Goal: Learn about a topic: Learn about a topic

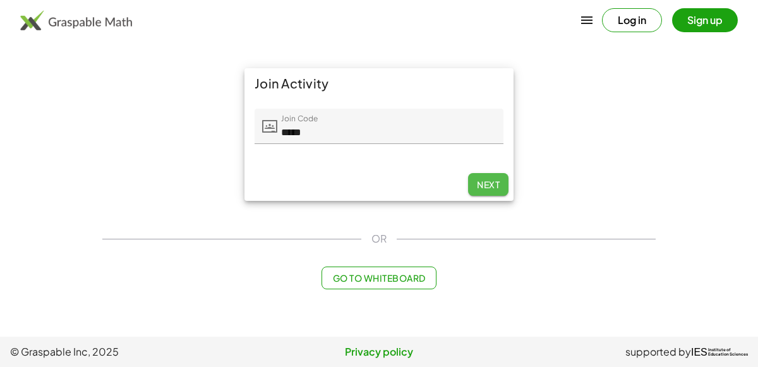
click at [486, 181] on span "Next" at bounding box center [488, 184] width 23 height 11
type input "*****"
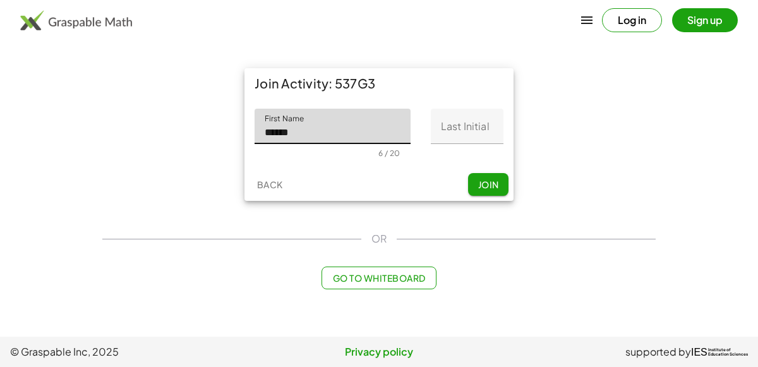
type input "******"
click at [476, 133] on input "Last Initial" at bounding box center [467, 126] width 73 height 35
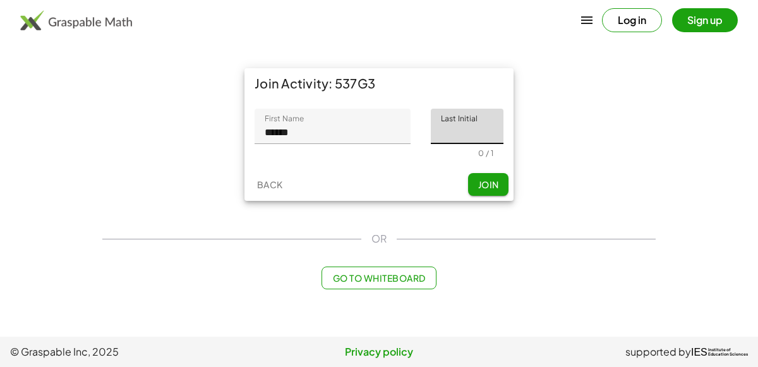
type input "*"
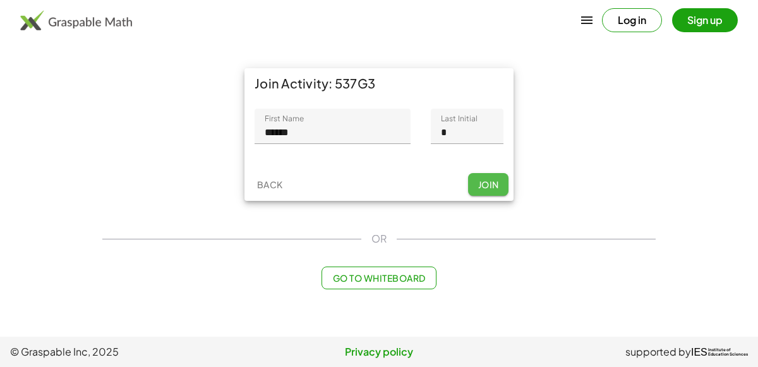
click at [489, 182] on span "Join" at bounding box center [488, 184] width 21 height 11
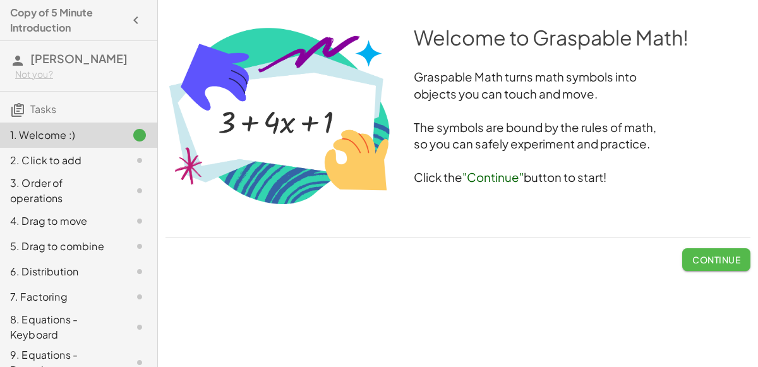
click at [706, 255] on span "Continue" at bounding box center [716, 259] width 48 height 11
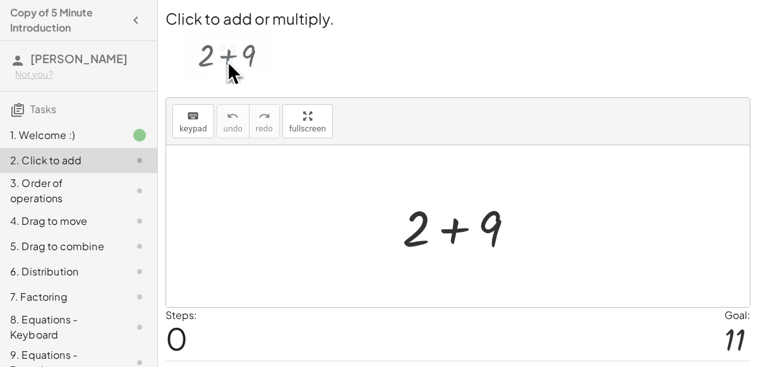
click at [454, 222] on div at bounding box center [463, 226] width 135 height 65
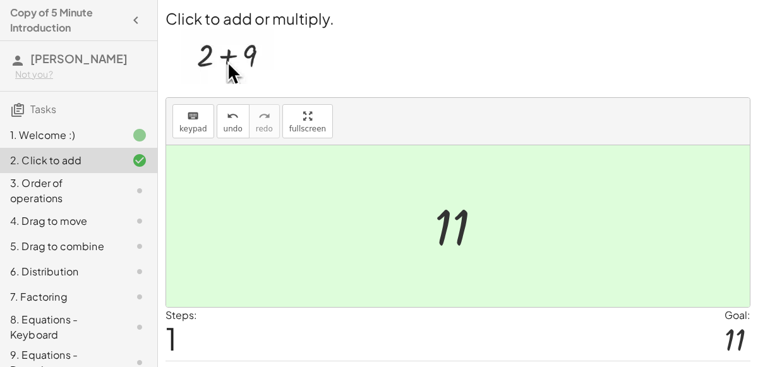
click at [514, 271] on div at bounding box center [458, 226] width 584 height 162
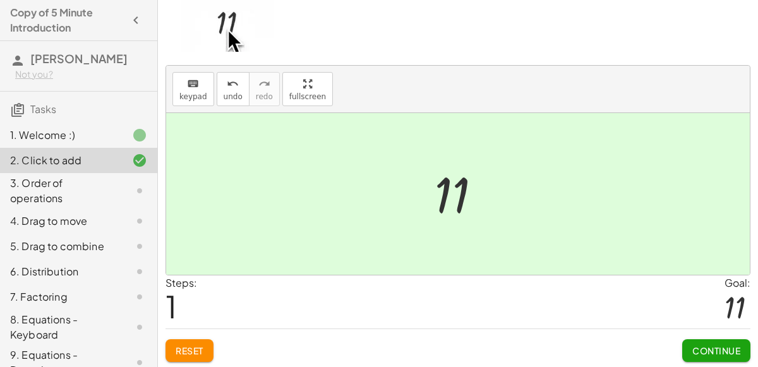
click at [738, 349] on span "Continue" at bounding box center [716, 350] width 48 height 11
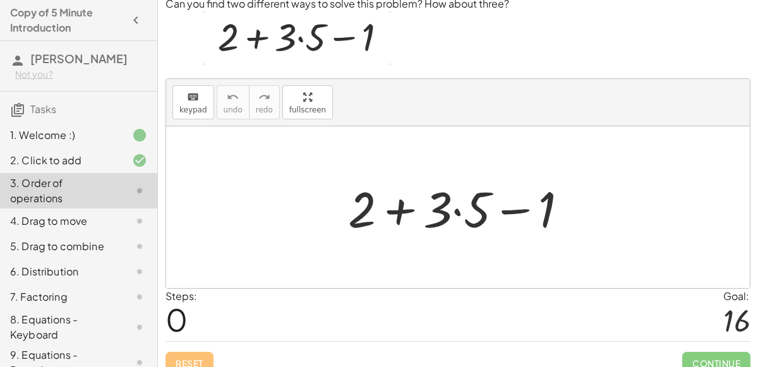
click at [535, 208] on div at bounding box center [463, 207] width 243 height 65
click at [390, 207] on div at bounding box center [463, 207] width 243 height 65
drag, startPoint x: 360, startPoint y: 207, endPoint x: 447, endPoint y: 207, distance: 86.6
click at [447, 207] on div at bounding box center [463, 207] width 243 height 65
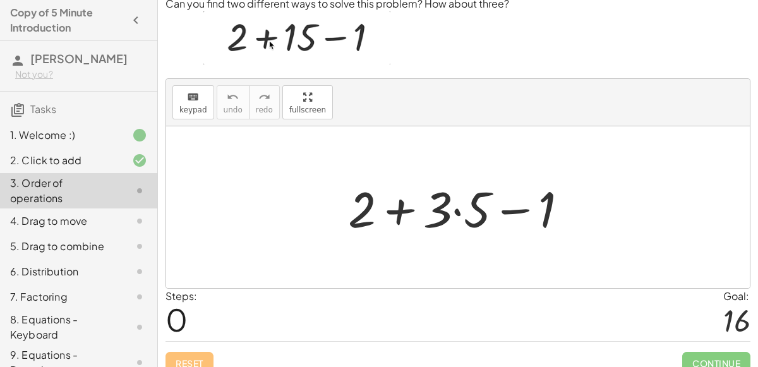
click at [396, 206] on div at bounding box center [463, 207] width 243 height 65
click at [508, 210] on div at bounding box center [463, 207] width 243 height 65
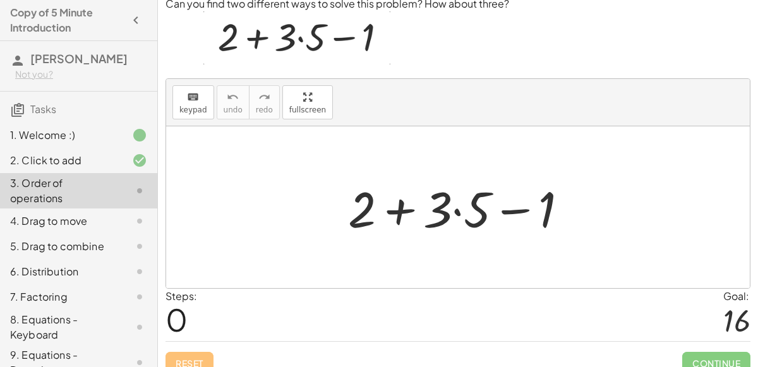
click at [456, 209] on div at bounding box center [463, 207] width 243 height 65
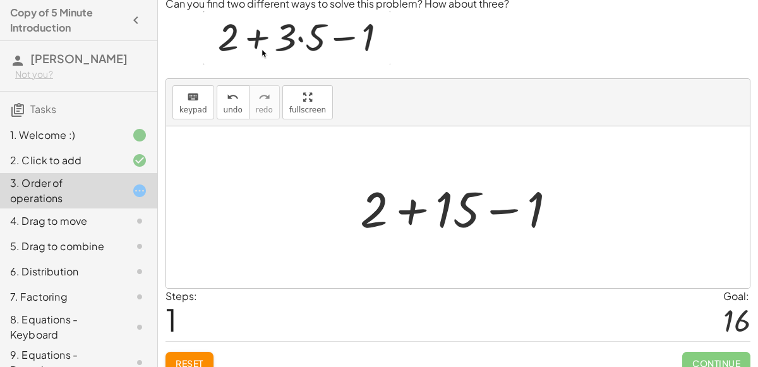
click at [405, 208] on div at bounding box center [463, 207] width 219 height 65
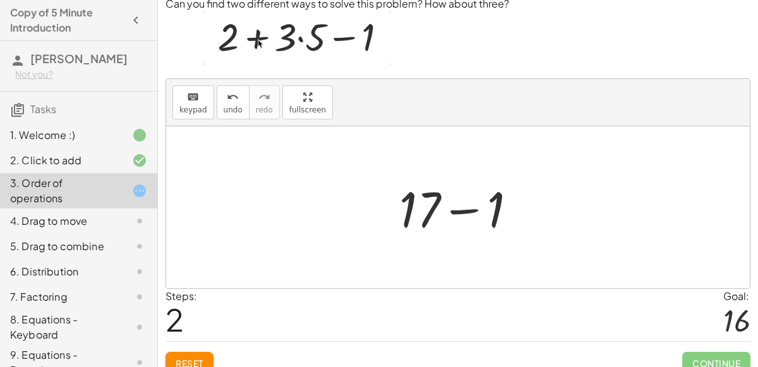
click at [465, 212] on div at bounding box center [463, 207] width 140 height 65
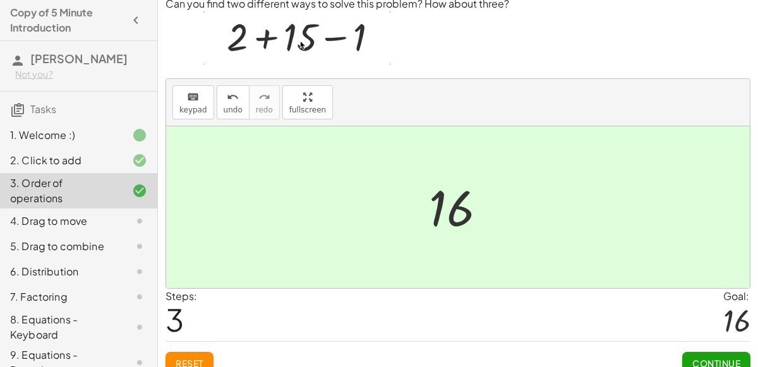
click at [713, 354] on button "Continue" at bounding box center [716, 363] width 68 height 23
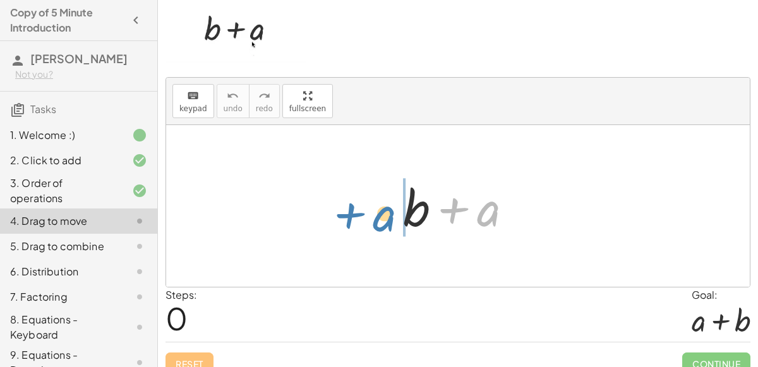
drag, startPoint x: 481, startPoint y: 212, endPoint x: 376, endPoint y: 213, distance: 104.9
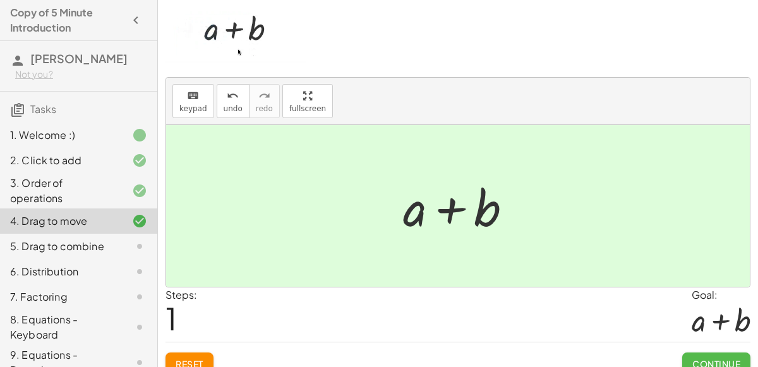
click at [715, 353] on button "Continue" at bounding box center [716, 364] width 68 height 23
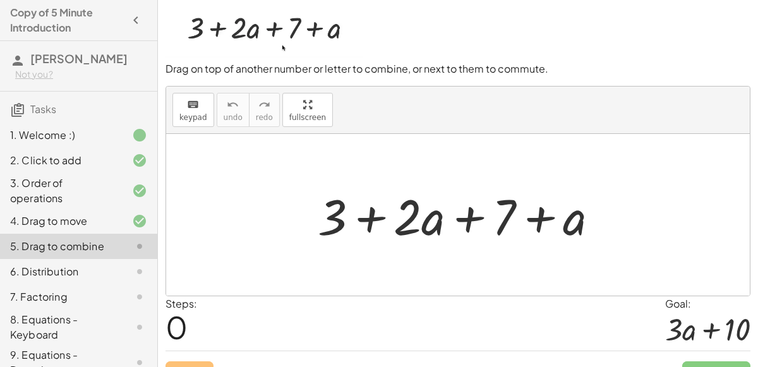
scroll to position [54, 0]
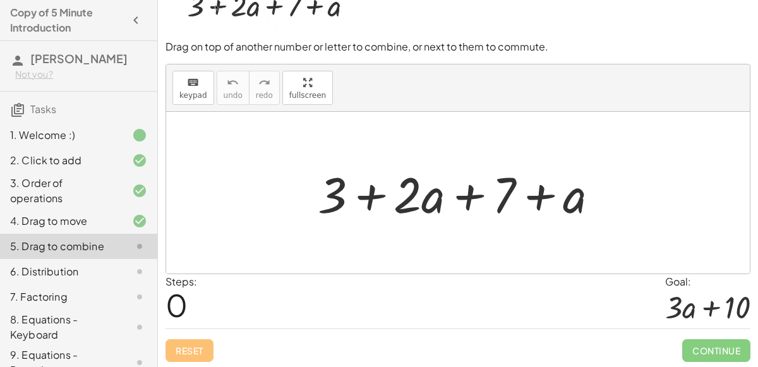
click at [366, 195] on div at bounding box center [463, 192] width 304 height 65
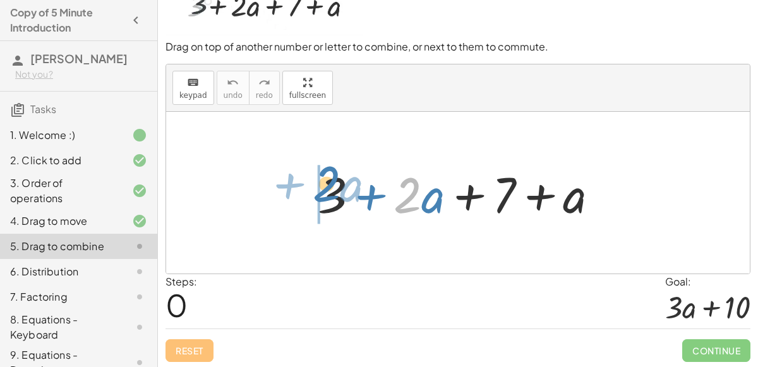
drag, startPoint x: 410, startPoint y: 198, endPoint x: 330, endPoint y: 195, distance: 79.7
click at [330, 195] on div at bounding box center [463, 192] width 304 height 65
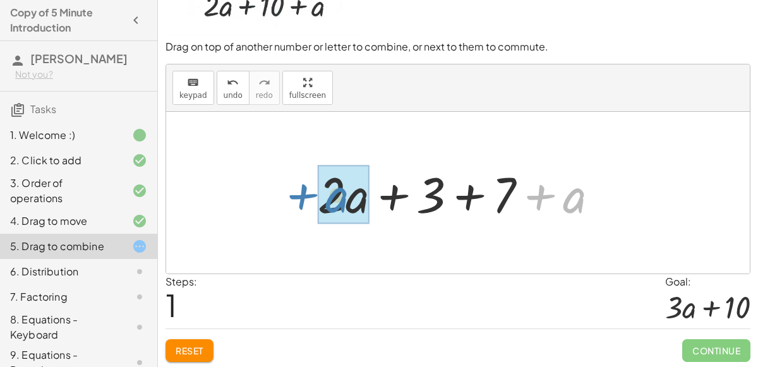
drag, startPoint x: 568, startPoint y: 196, endPoint x: 331, endPoint y: 196, distance: 236.9
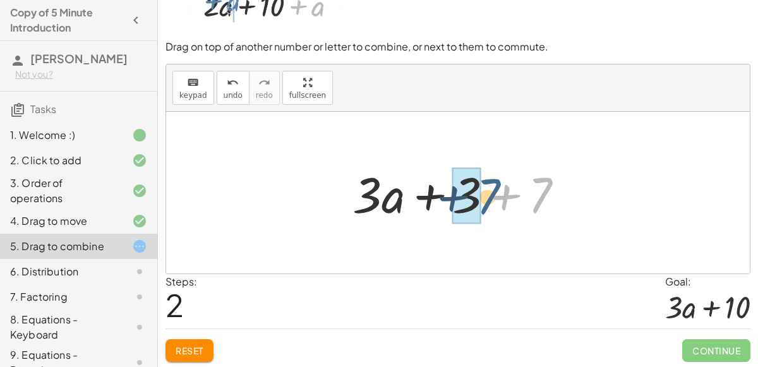
drag, startPoint x: 535, startPoint y: 196, endPoint x: 480, endPoint y: 198, distance: 54.4
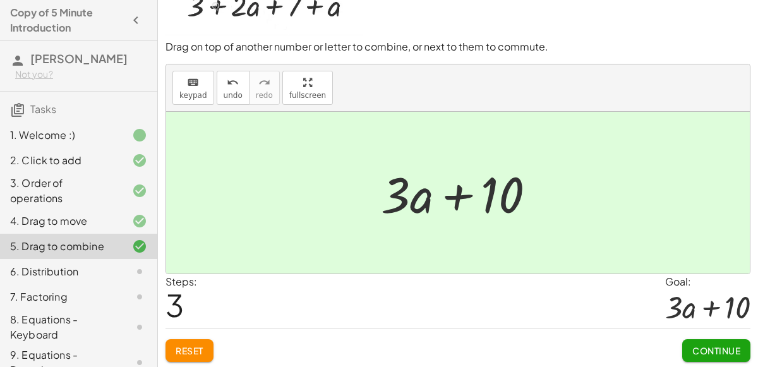
click at [720, 350] on span "Continue" at bounding box center [716, 350] width 48 height 11
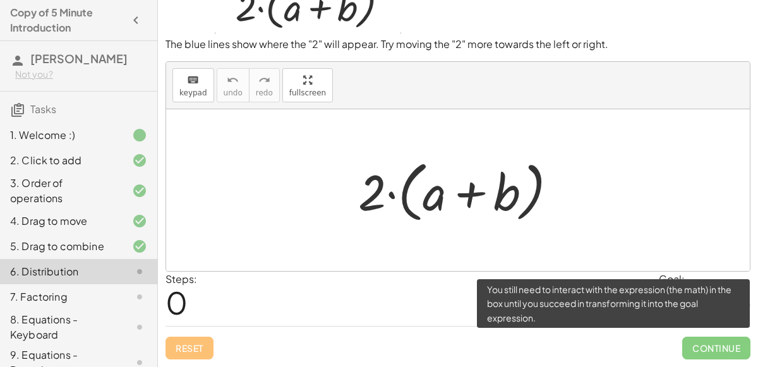
scroll to position [46, 0]
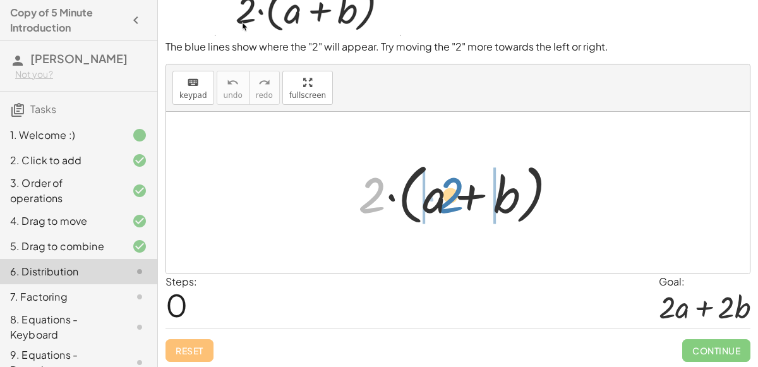
drag, startPoint x: 364, startPoint y: 205, endPoint x: 442, endPoint y: 205, distance: 78.3
click at [442, 205] on div at bounding box center [463, 193] width 222 height 73
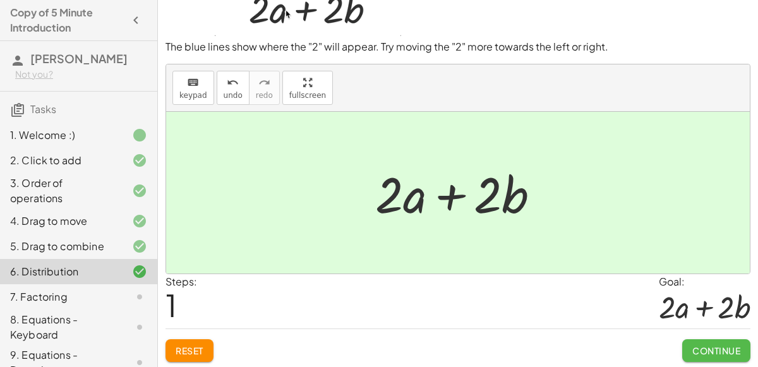
click at [700, 345] on span "Continue" at bounding box center [716, 350] width 48 height 11
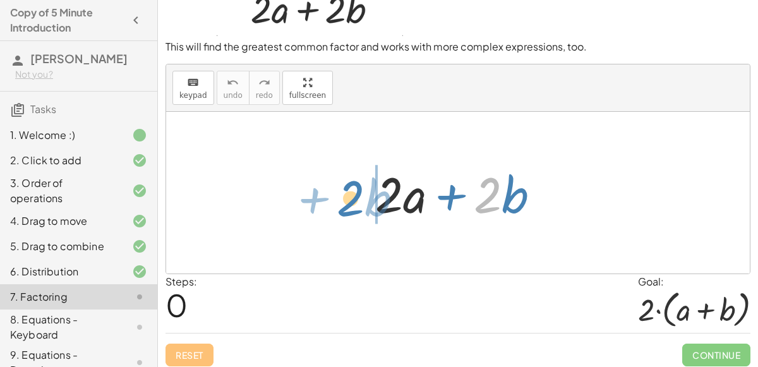
drag, startPoint x: 489, startPoint y: 192, endPoint x: 351, endPoint y: 192, distance: 138.4
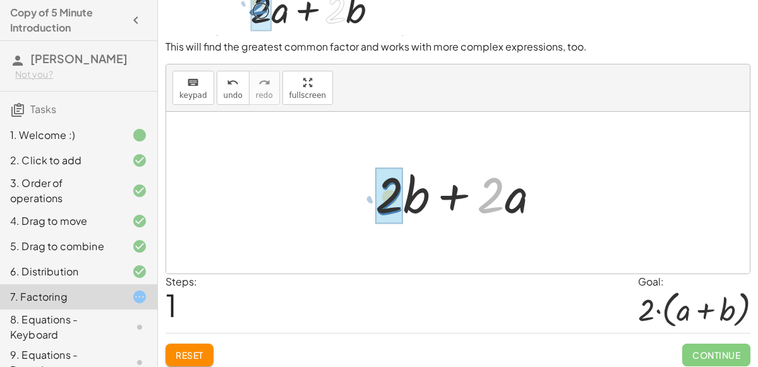
drag, startPoint x: 487, startPoint y: 207, endPoint x: 378, endPoint y: 205, distance: 108.7
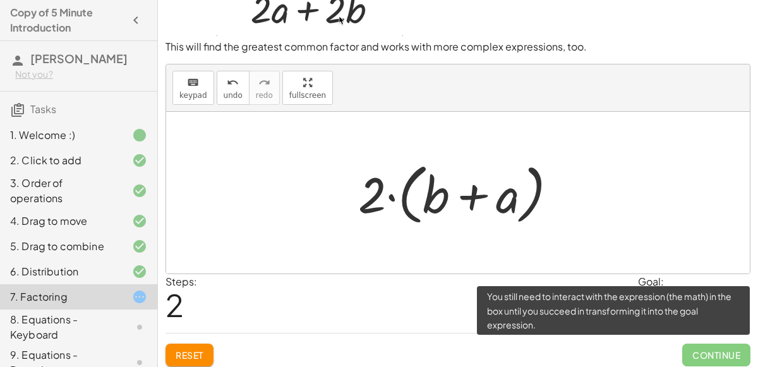
click at [700, 347] on span "Continue" at bounding box center [716, 355] width 68 height 23
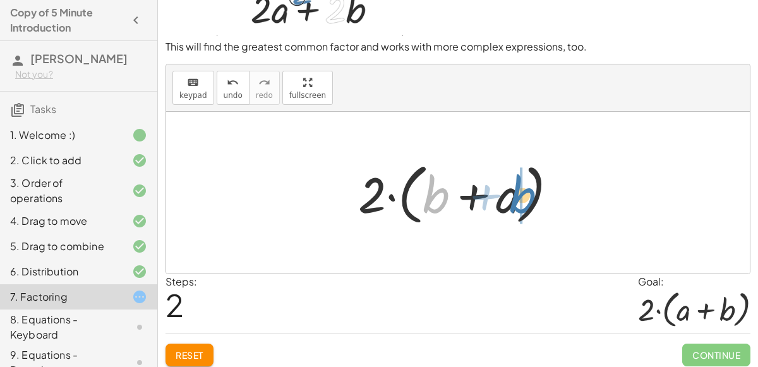
drag, startPoint x: 438, startPoint y: 193, endPoint x: 526, endPoint y: 193, distance: 87.8
click at [526, 193] on div at bounding box center [463, 193] width 222 height 73
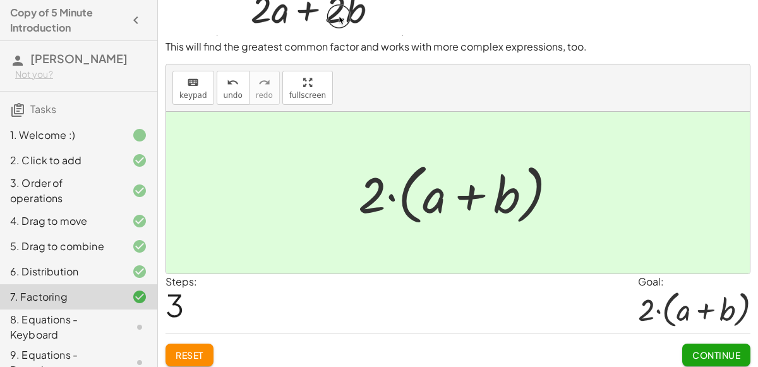
click at [699, 351] on span "Continue" at bounding box center [716, 354] width 48 height 11
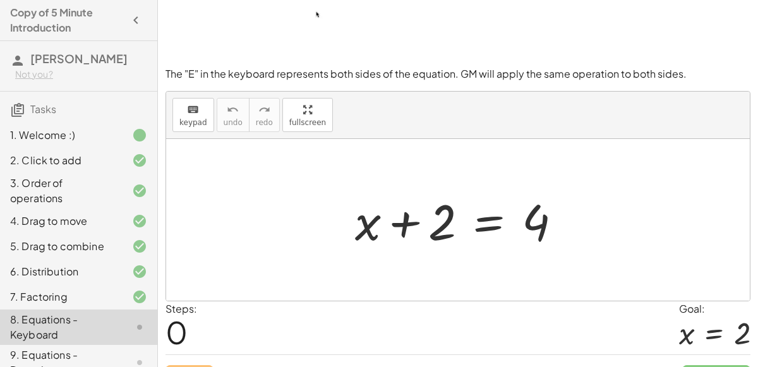
scroll to position [110, 0]
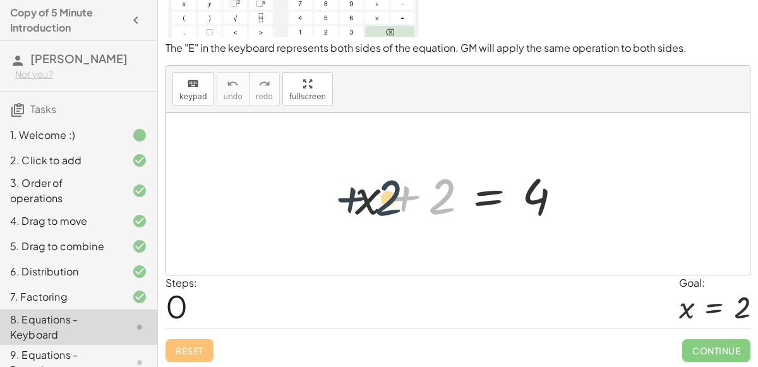
drag, startPoint x: 438, startPoint y: 193, endPoint x: 374, endPoint y: 193, distance: 64.4
click at [374, 193] on div at bounding box center [463, 194] width 229 height 65
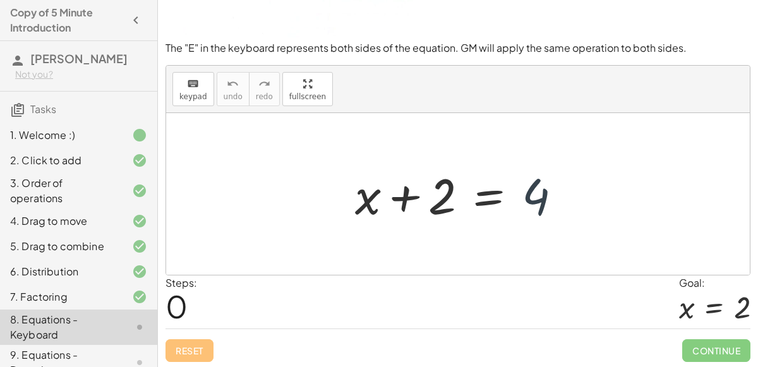
click at [523, 197] on div at bounding box center [463, 194] width 229 height 65
click at [525, 198] on div at bounding box center [463, 194] width 229 height 65
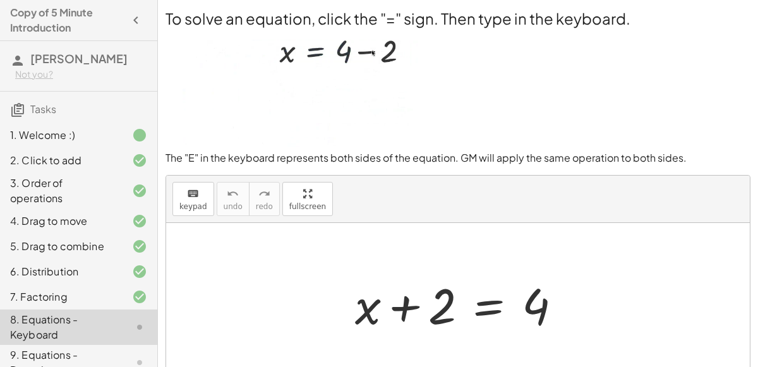
scroll to position [6, 0]
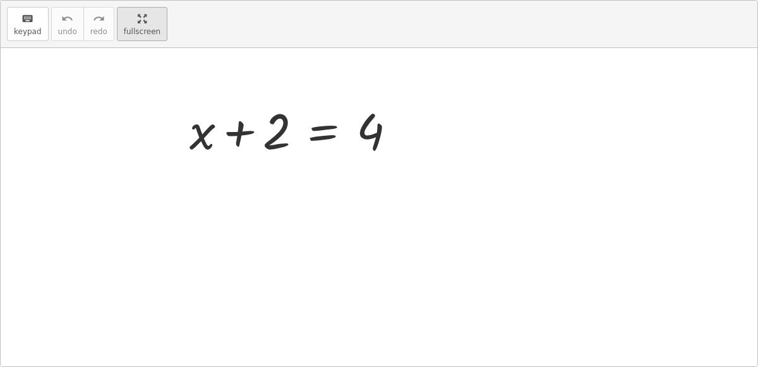
click at [305, 266] on div "keyboard keypad undo undo redo redo fullscreen + x + 2 = 4 ×" at bounding box center [379, 184] width 757 height 366
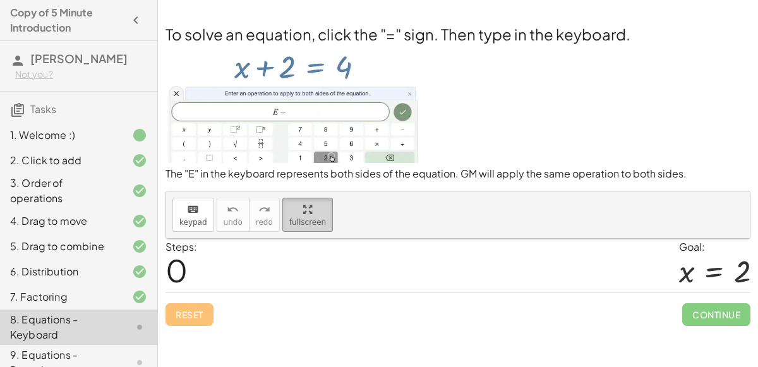
click at [115, 0] on html "Copy of 5 Minute Introduction [PERSON_NAME] Not you? Tasks 1. Welcome :) 2. Cli…" at bounding box center [379, 183] width 758 height 367
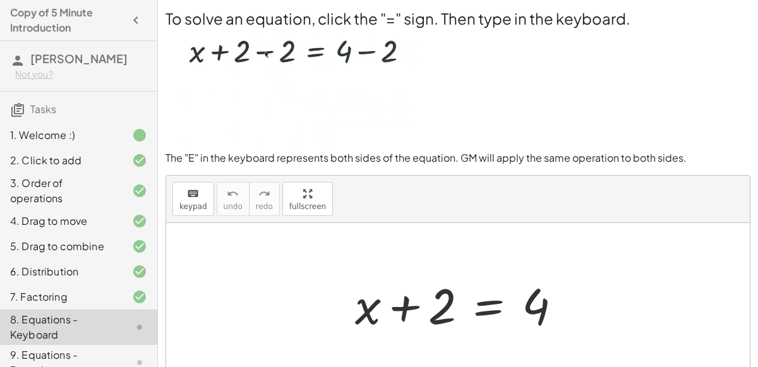
click at [481, 303] on div at bounding box center [463, 304] width 229 height 65
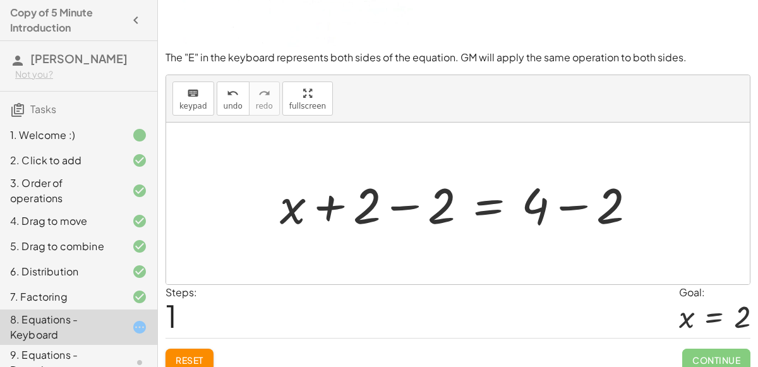
scroll to position [110, 0]
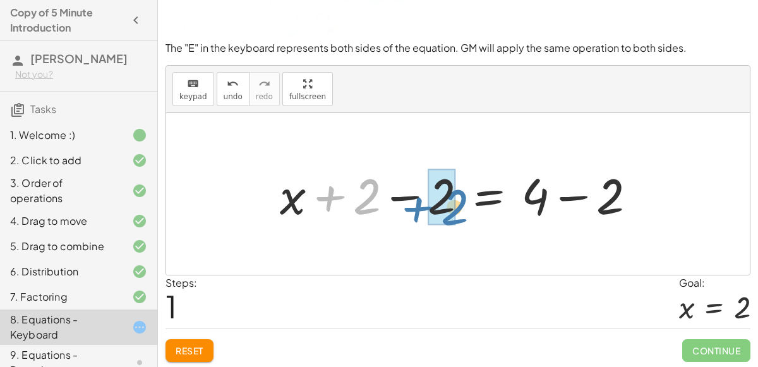
drag, startPoint x: 368, startPoint y: 200, endPoint x: 456, endPoint y: 209, distance: 89.0
click at [456, 209] on div at bounding box center [463, 194] width 379 height 65
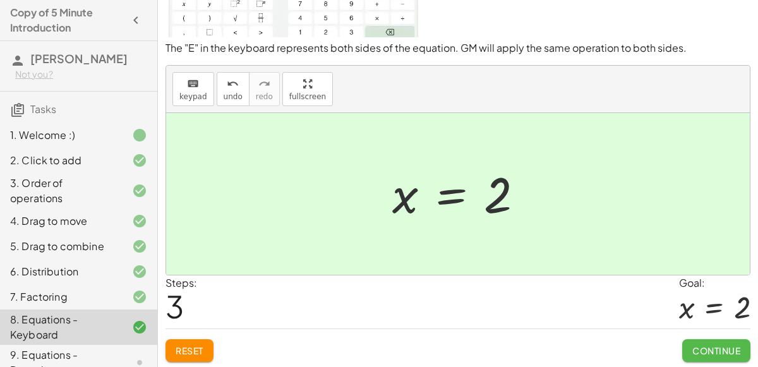
click at [720, 346] on span "Continue" at bounding box center [716, 350] width 48 height 11
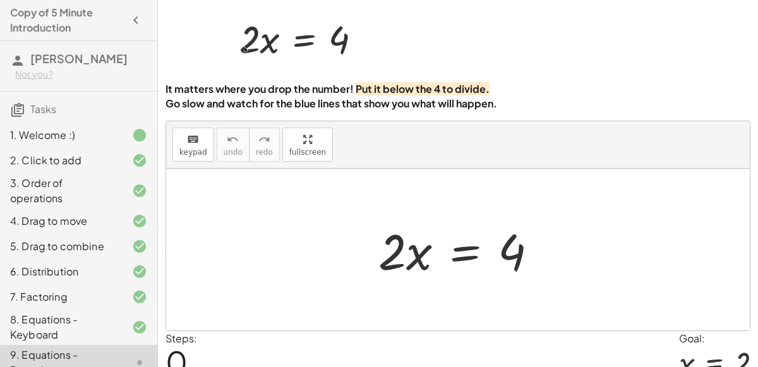
scroll to position [46, 0]
click at [399, 259] on div at bounding box center [463, 250] width 182 height 65
click at [413, 263] on div at bounding box center [463, 250] width 182 height 65
click at [395, 265] on div at bounding box center [463, 250] width 182 height 65
click at [392, 251] on div at bounding box center [463, 250] width 182 height 65
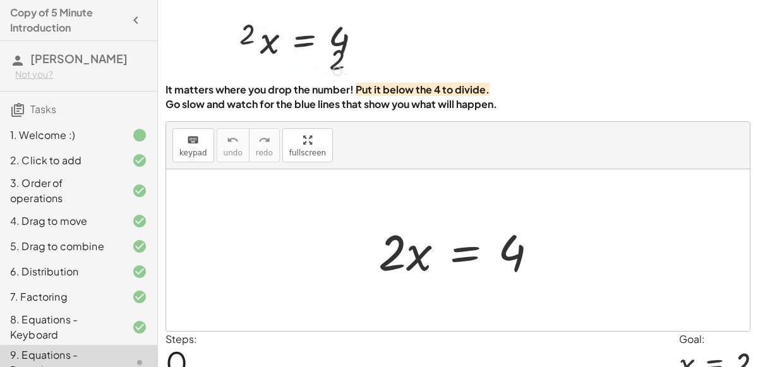
click at [467, 253] on div at bounding box center [463, 250] width 182 height 65
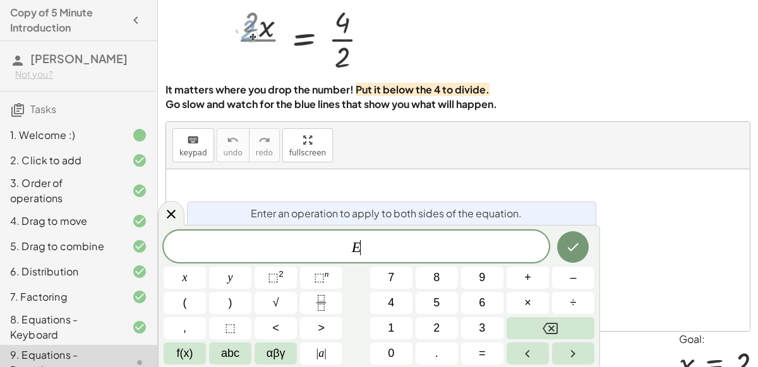
click at [671, 233] on div at bounding box center [458, 250] width 584 height 162
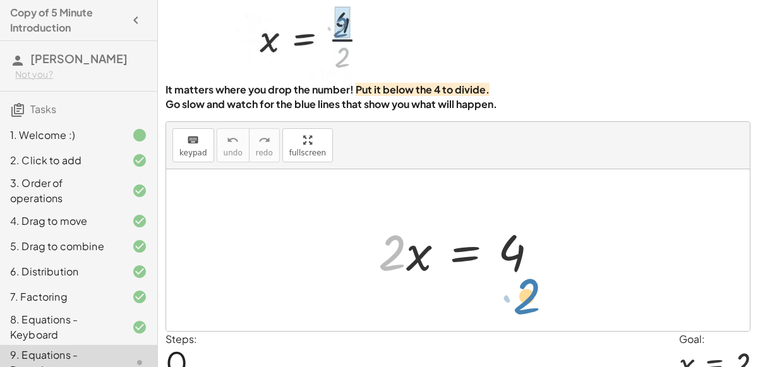
drag, startPoint x: 389, startPoint y: 250, endPoint x: 523, endPoint y: 293, distance: 141.3
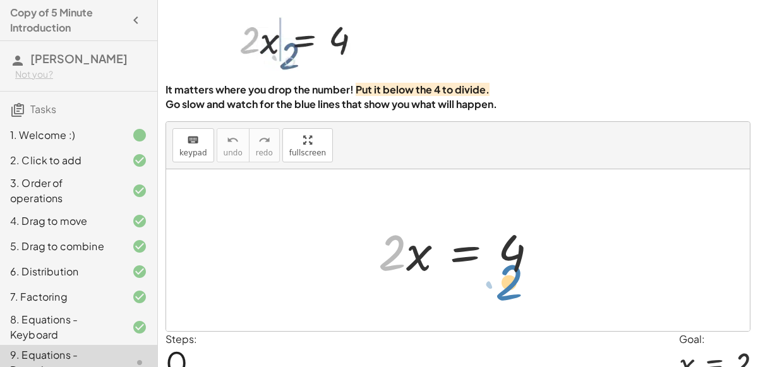
drag, startPoint x: 389, startPoint y: 252, endPoint x: 502, endPoint y: 267, distance: 114.0
click at [502, 267] on div at bounding box center [463, 250] width 182 height 65
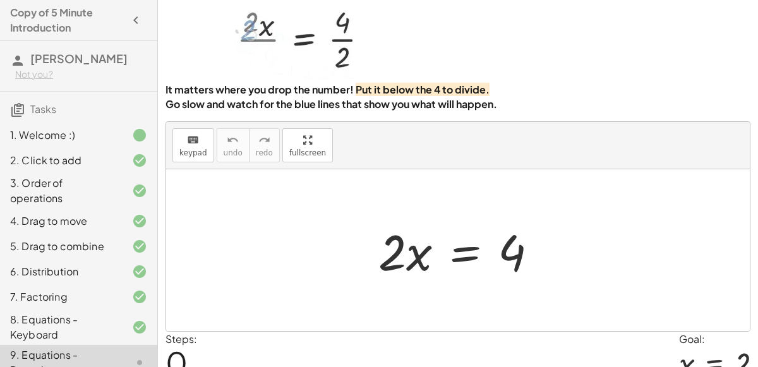
click at [471, 253] on div at bounding box center [463, 250] width 182 height 65
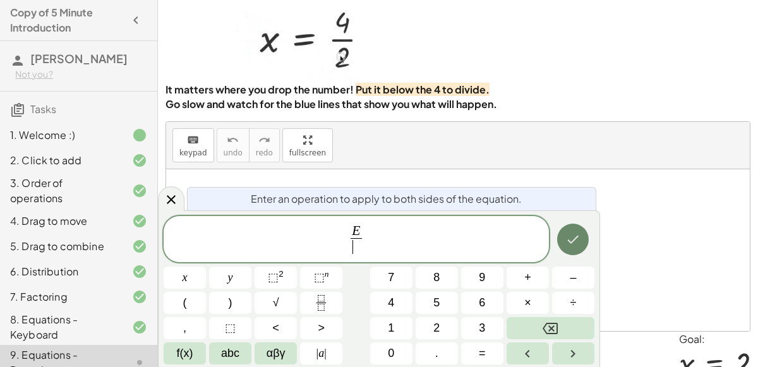
click at [577, 244] on icon "Done" at bounding box center [572, 239] width 15 height 15
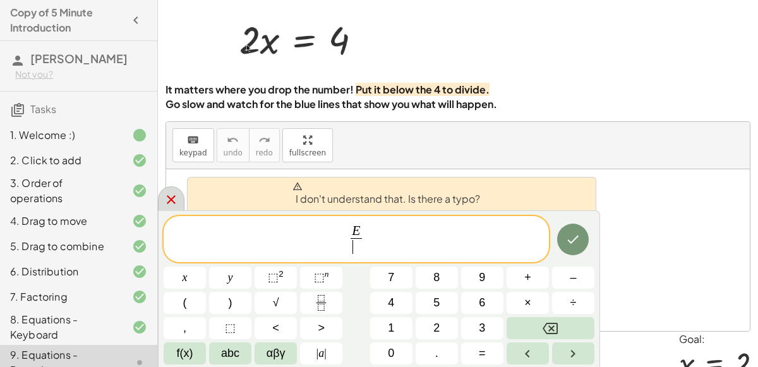
click at [169, 202] on icon at bounding box center [171, 199] width 9 height 9
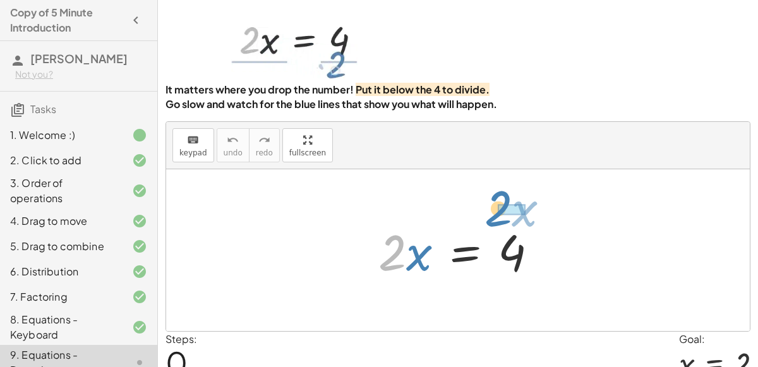
drag, startPoint x: 378, startPoint y: 257, endPoint x: 488, endPoint y: 210, distance: 118.9
click at [488, 210] on div "· 2 · x · 2 · x = 4" at bounding box center [458, 250] width 584 height 162
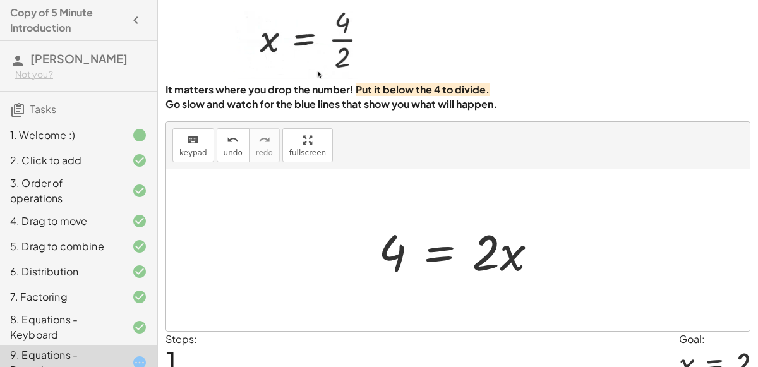
click at [483, 249] on div at bounding box center [463, 250] width 182 height 65
drag, startPoint x: 483, startPoint y: 250, endPoint x: 361, endPoint y: 255, distance: 122.0
click at [528, 255] on div at bounding box center [463, 250] width 182 height 65
click at [516, 258] on div at bounding box center [463, 250] width 182 height 65
drag, startPoint x: 396, startPoint y: 253, endPoint x: 490, endPoint y: 269, distance: 95.4
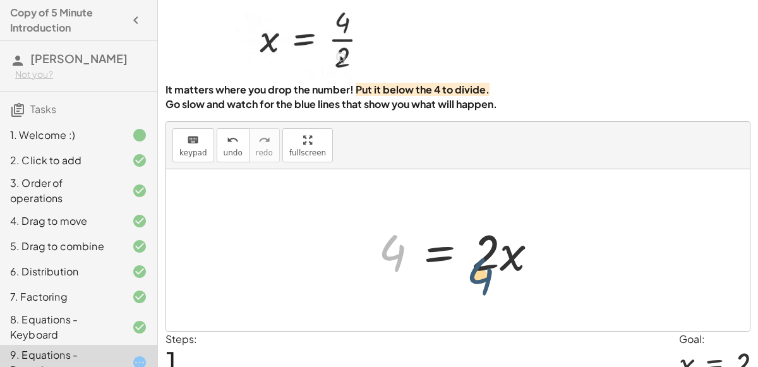
click at [490, 269] on div at bounding box center [463, 250] width 182 height 65
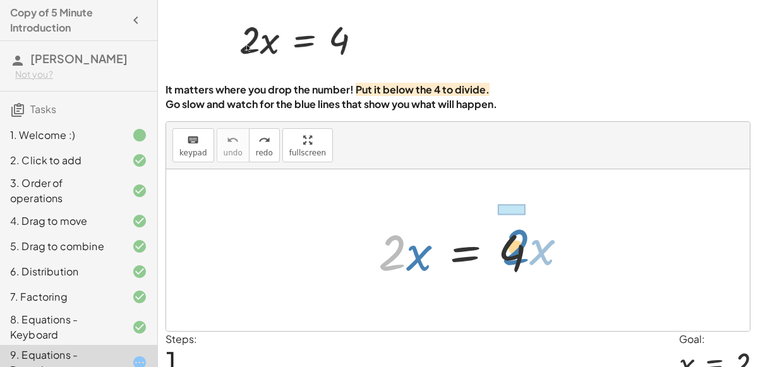
drag, startPoint x: 390, startPoint y: 247, endPoint x: 514, endPoint y: 240, distance: 123.4
click at [514, 240] on div at bounding box center [463, 250] width 182 height 65
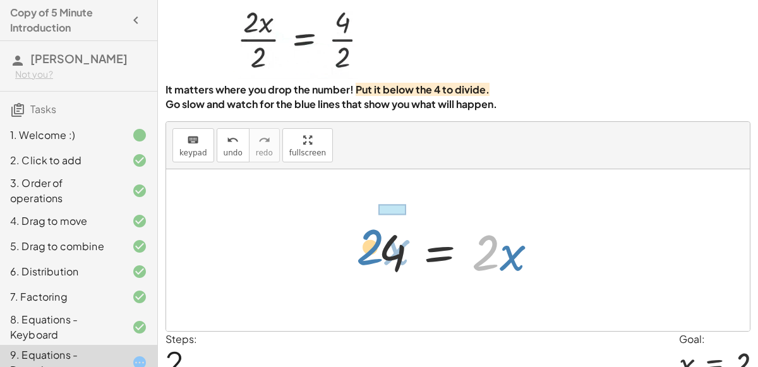
drag, startPoint x: 485, startPoint y: 254, endPoint x: 359, endPoint y: 246, distance: 126.0
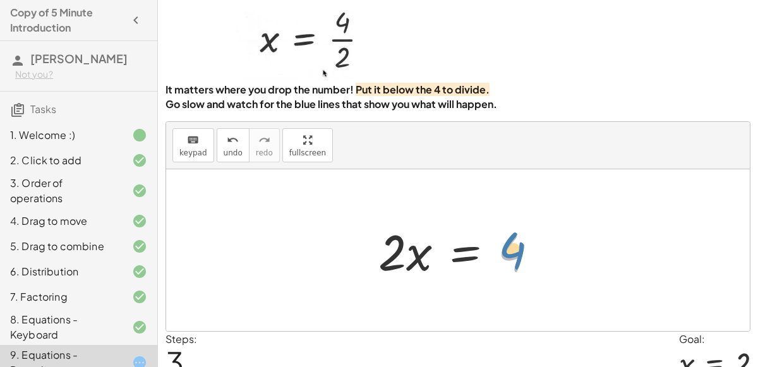
drag, startPoint x: 507, startPoint y: 257, endPoint x: 511, endPoint y: 248, distance: 9.0
click at [511, 248] on div at bounding box center [463, 250] width 182 height 65
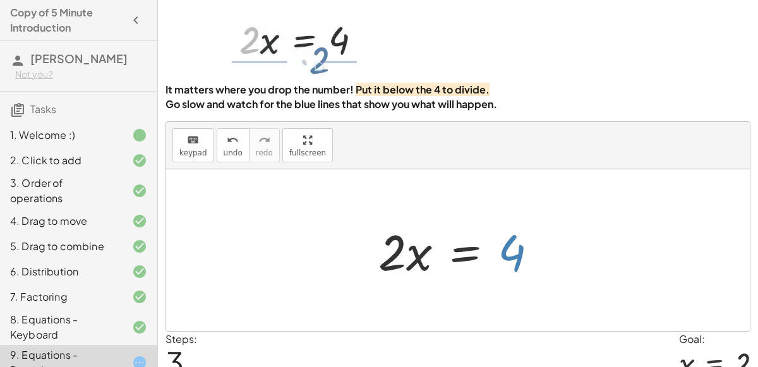
click at [510, 245] on div at bounding box center [463, 250] width 182 height 65
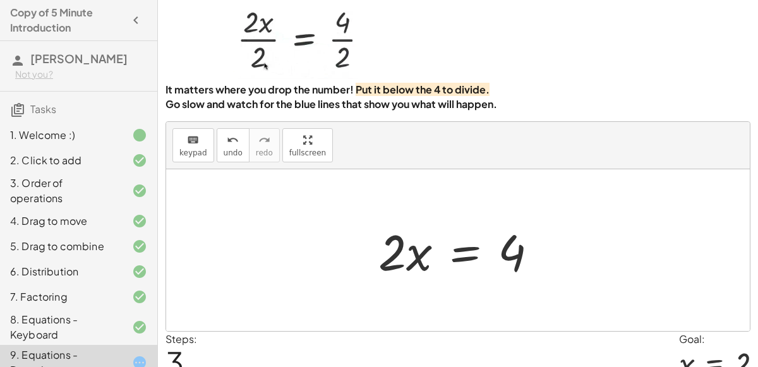
click at [471, 257] on div at bounding box center [463, 250] width 182 height 65
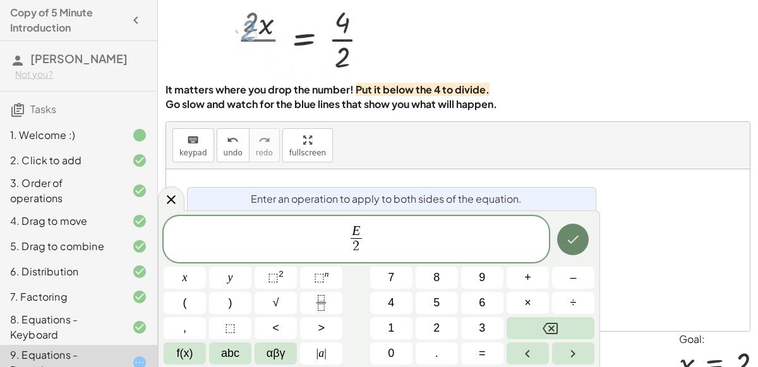
click at [577, 234] on icon "Done" at bounding box center [572, 239] width 15 height 15
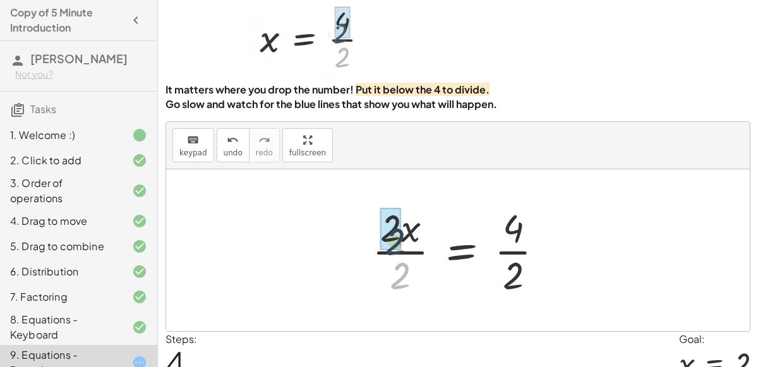
drag, startPoint x: 404, startPoint y: 271, endPoint x: 395, endPoint y: 230, distance: 42.0
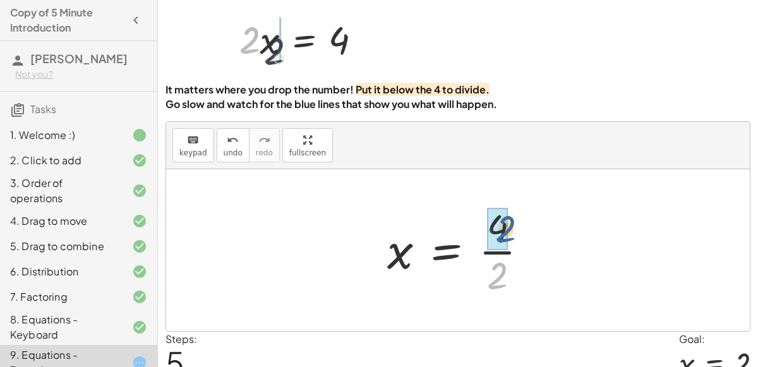
drag, startPoint x: 493, startPoint y: 272, endPoint x: 502, endPoint y: 224, distance: 49.4
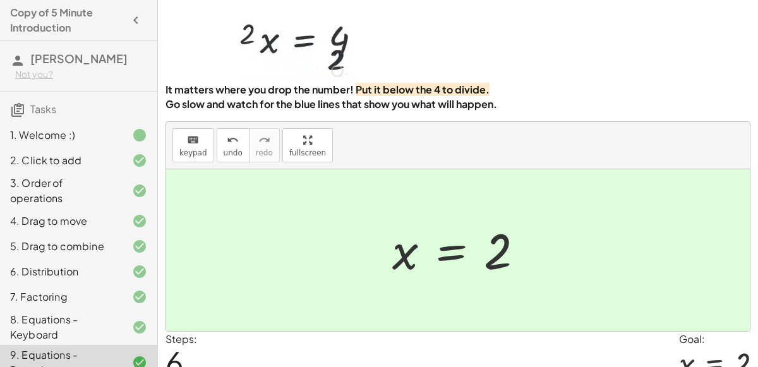
scroll to position [102, 0]
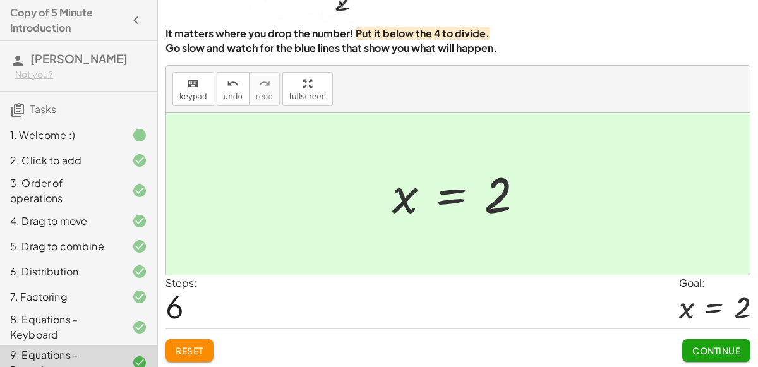
click at [704, 345] on span "Continue" at bounding box center [716, 350] width 48 height 11
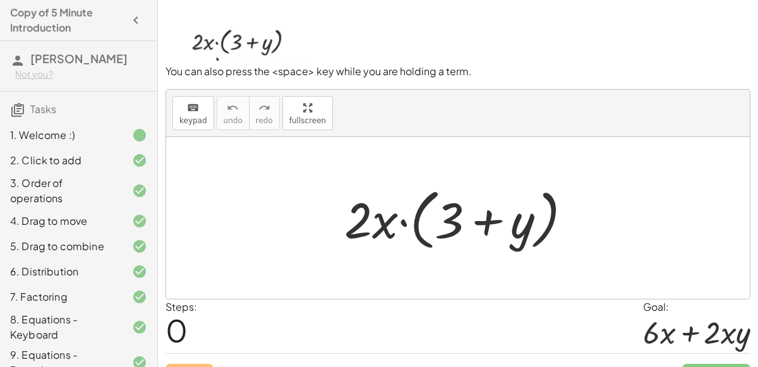
scroll to position [73, 0]
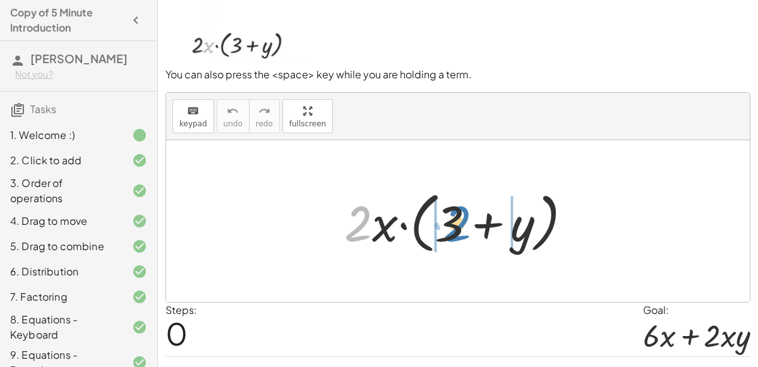
drag, startPoint x: 363, startPoint y: 227, endPoint x: 461, endPoint y: 228, distance: 97.9
click at [461, 228] on div at bounding box center [463, 221] width 250 height 73
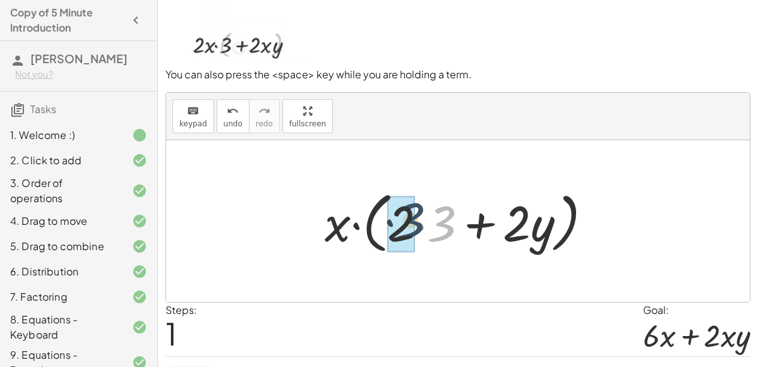
drag, startPoint x: 447, startPoint y: 227, endPoint x: 411, endPoint y: 224, distance: 36.2
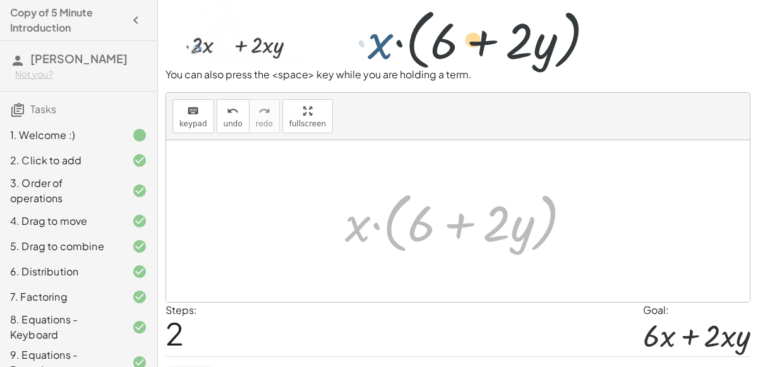
drag, startPoint x: 361, startPoint y: 228, endPoint x: 383, endPoint y: 46, distance: 183.3
click at [0, 0] on div "To pick up several terms, drag far up (or far down). You can also press the <sp…" at bounding box center [0, 0] width 0 height 0
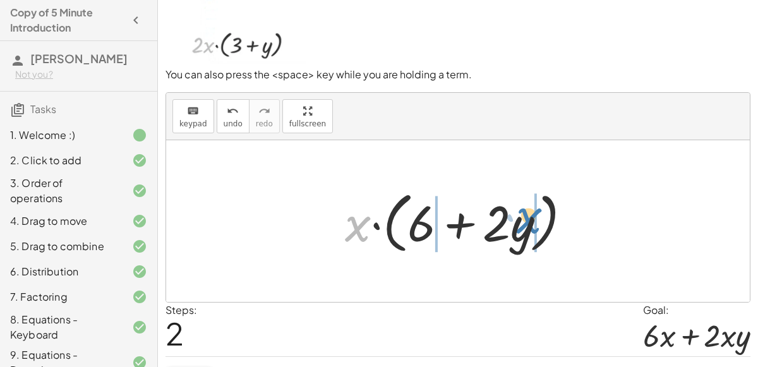
drag, startPoint x: 355, startPoint y: 227, endPoint x: 526, endPoint y: 219, distance: 170.8
click at [526, 219] on div at bounding box center [464, 221] width 250 height 73
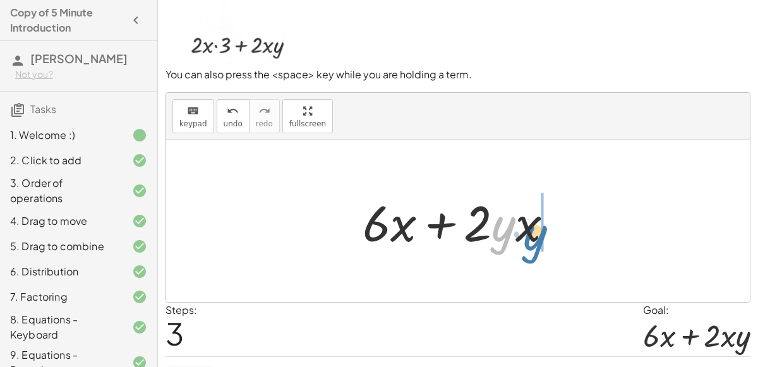
drag, startPoint x: 504, startPoint y: 223, endPoint x: 538, endPoint y: 233, distance: 34.8
click at [538, 233] on div at bounding box center [463, 221] width 214 height 65
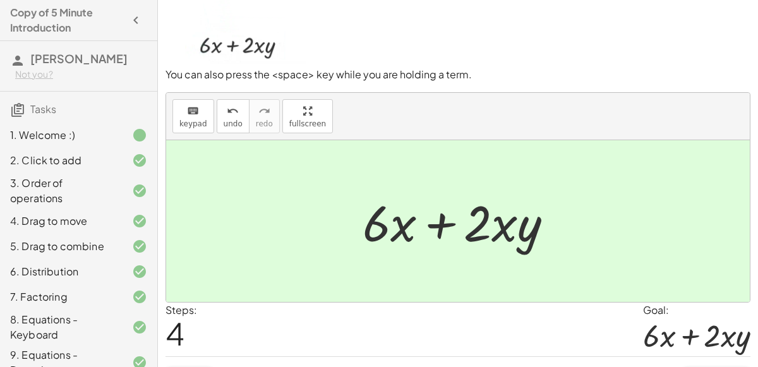
scroll to position [101, 0]
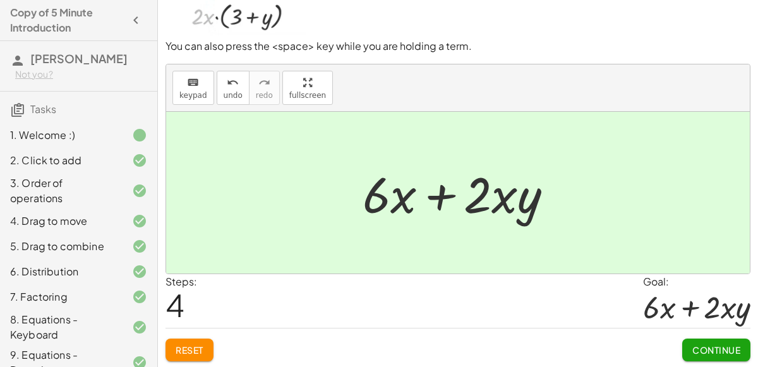
click at [699, 344] on span "Continue" at bounding box center [716, 349] width 48 height 11
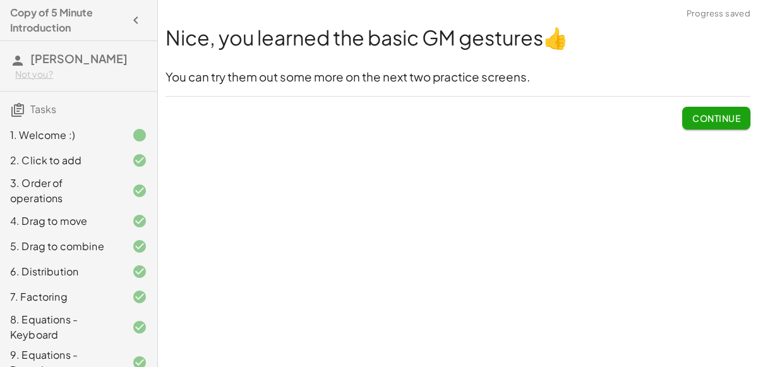
click at [720, 121] on span "Continue" at bounding box center [716, 117] width 48 height 11
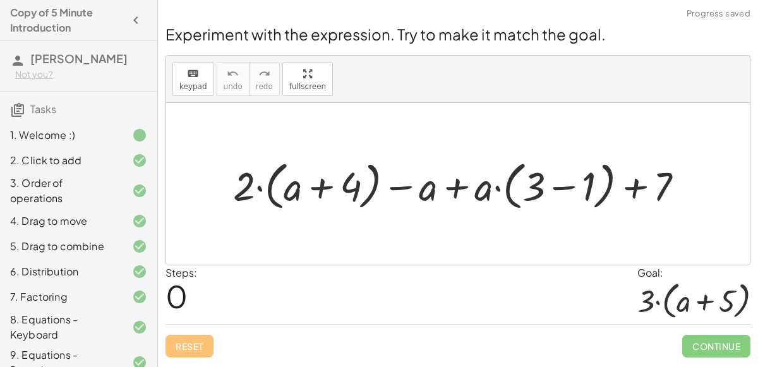
scroll to position [154, 0]
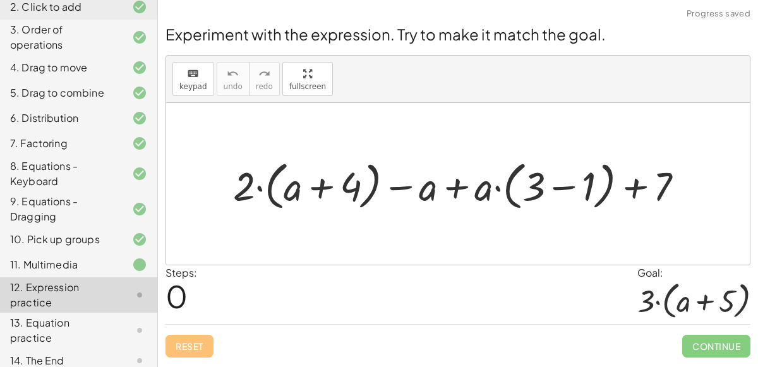
click at [92, 159] on div "8. Equations - Keyboard" at bounding box center [61, 174] width 102 height 30
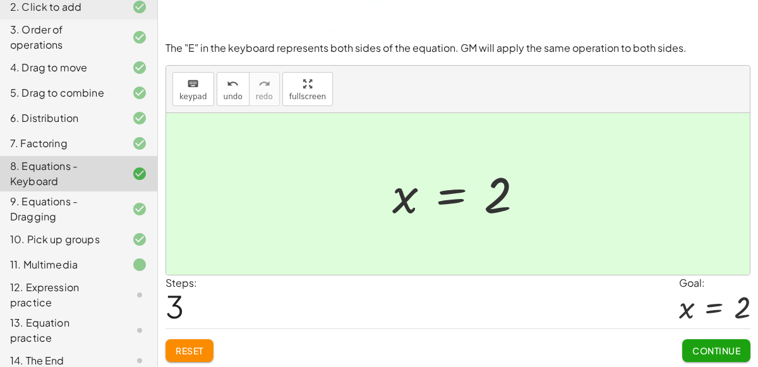
click at [84, 286] on div "12. Expression practice" at bounding box center [61, 295] width 102 height 30
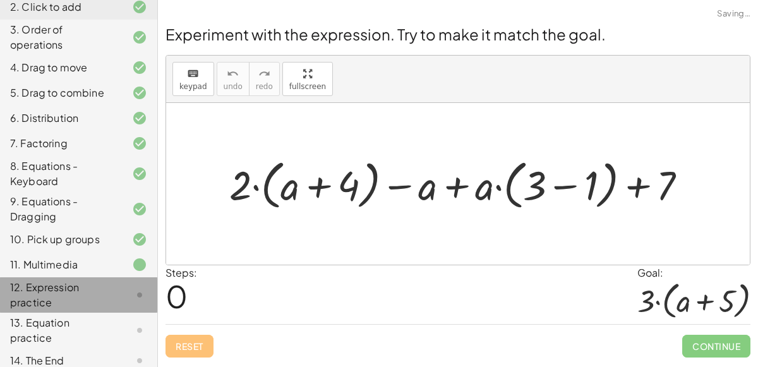
scroll to position [0, 0]
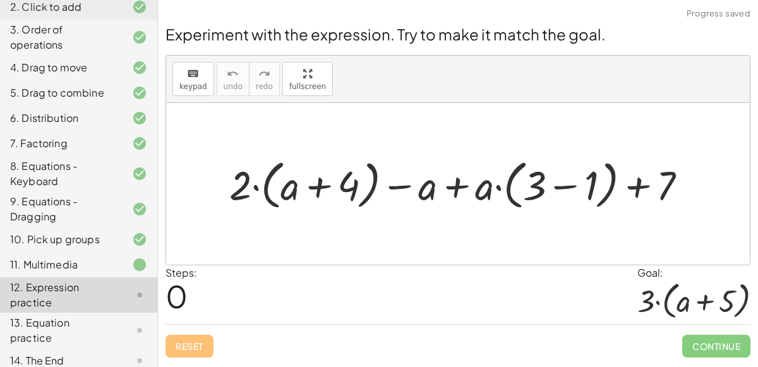
click at [82, 266] on div "11. Multimedia" at bounding box center [61, 264] width 102 height 15
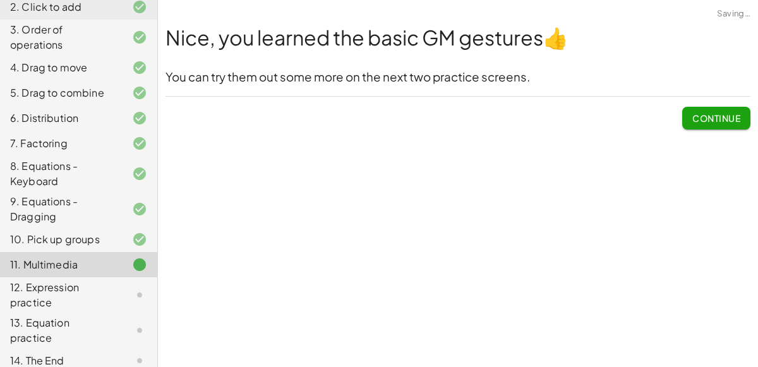
click at [729, 116] on span "Continue" at bounding box center [716, 117] width 48 height 11
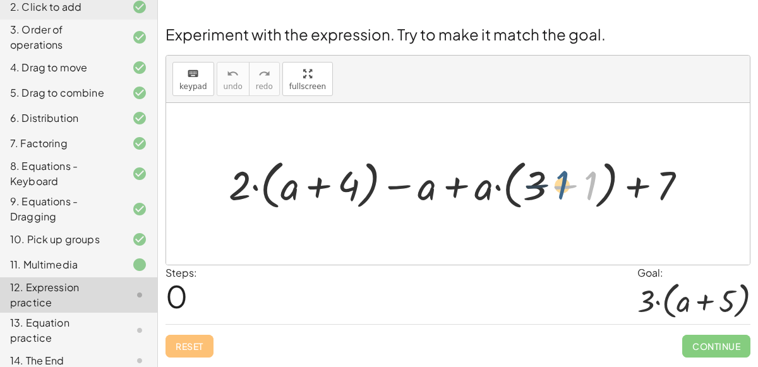
drag, startPoint x: 584, startPoint y: 189, endPoint x: 545, endPoint y: 188, distance: 39.2
click at [545, 188] on div at bounding box center [462, 183] width 481 height 59
click at [577, 171] on div at bounding box center [462, 183] width 481 height 59
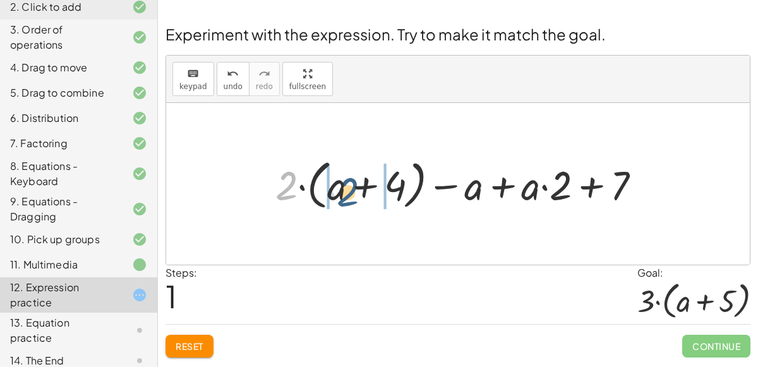
drag, startPoint x: 284, startPoint y: 186, endPoint x: 359, endPoint y: 193, distance: 74.9
click at [359, 193] on div at bounding box center [463, 183] width 388 height 59
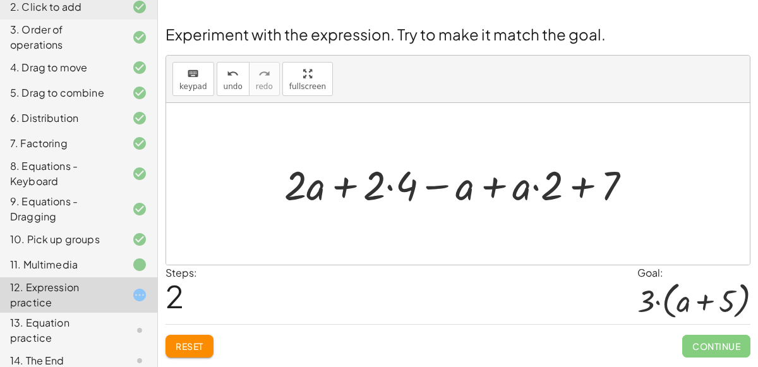
click at [388, 179] on div at bounding box center [463, 183] width 370 height 53
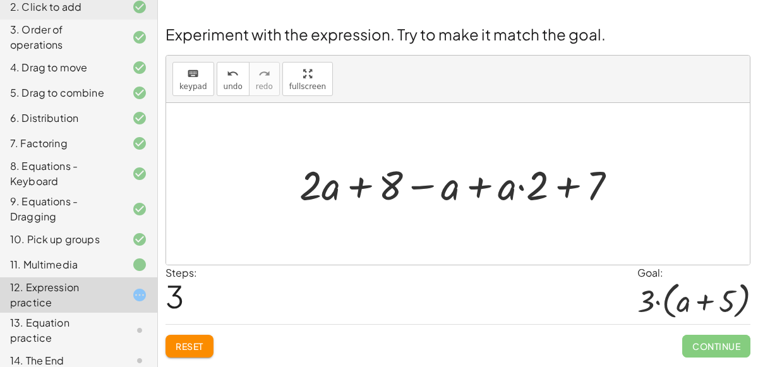
click at [199, 342] on span "Reset" at bounding box center [190, 346] width 28 height 11
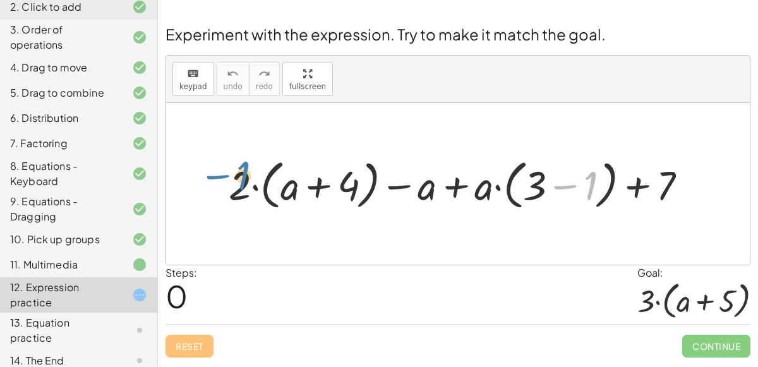
drag, startPoint x: 590, startPoint y: 181, endPoint x: 243, endPoint y: 172, distance: 347.6
click at [243, 172] on div at bounding box center [462, 183] width 481 height 59
drag, startPoint x: 482, startPoint y: 191, endPoint x: 437, endPoint y: 191, distance: 45.5
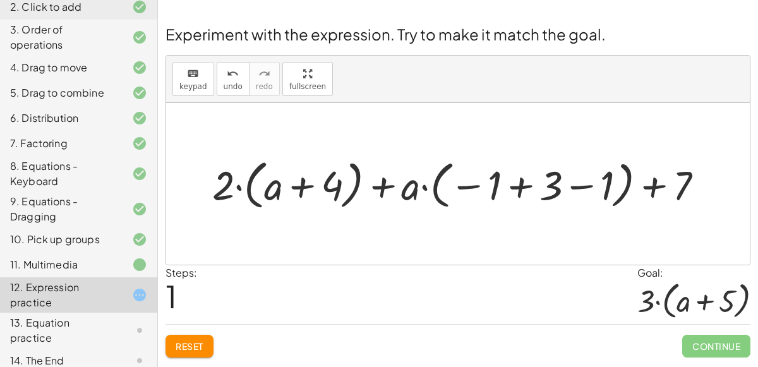
click at [202, 342] on span "Reset" at bounding box center [190, 346] width 28 height 11
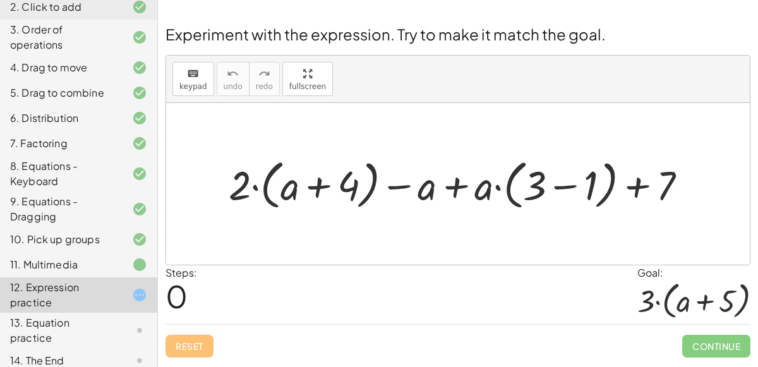
click at [555, 189] on div at bounding box center [462, 183] width 481 height 59
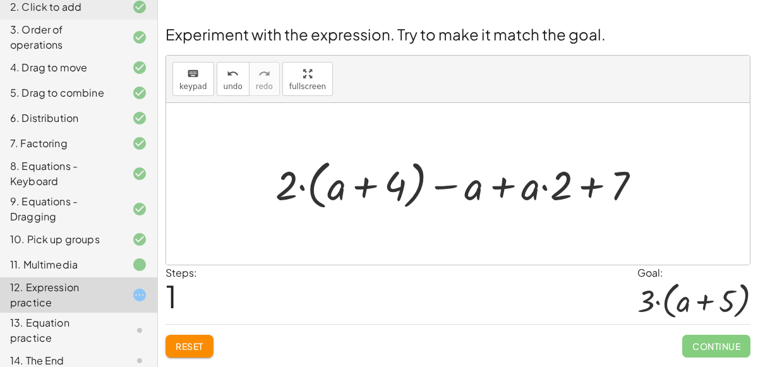
click at [545, 184] on div at bounding box center [463, 183] width 388 height 59
click at [503, 180] on div at bounding box center [463, 183] width 388 height 59
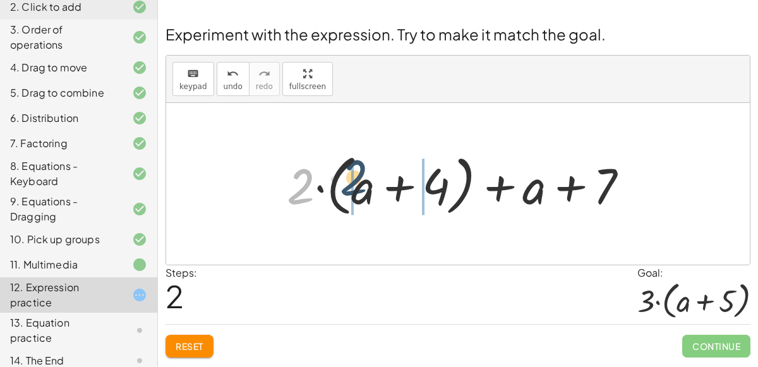
drag, startPoint x: 305, startPoint y: 184, endPoint x: 390, endPoint y: 198, distance: 85.7
click at [390, 198] on div at bounding box center [463, 184] width 365 height 73
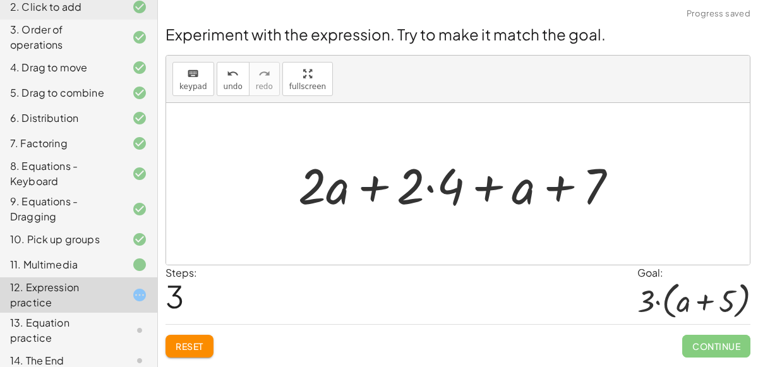
click at [428, 184] on div at bounding box center [463, 184] width 342 height 65
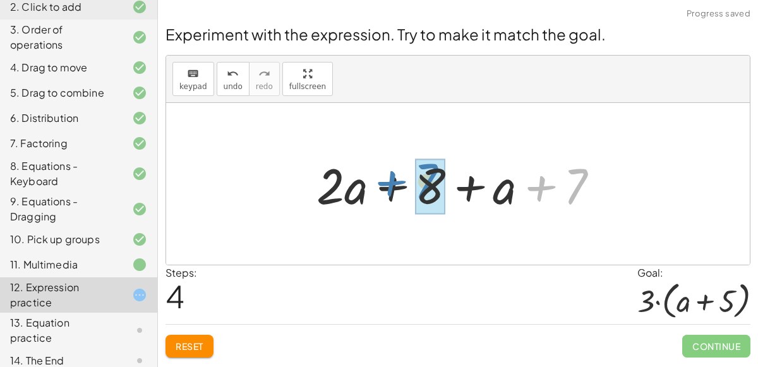
drag, startPoint x: 571, startPoint y: 192, endPoint x: 422, endPoint y: 188, distance: 148.5
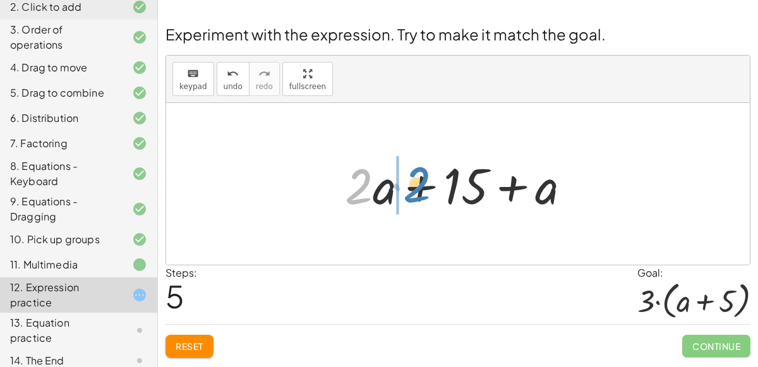
drag, startPoint x: 341, startPoint y: 196, endPoint x: 384, endPoint y: 195, distance: 42.3
click at [384, 195] on div at bounding box center [463, 184] width 249 height 65
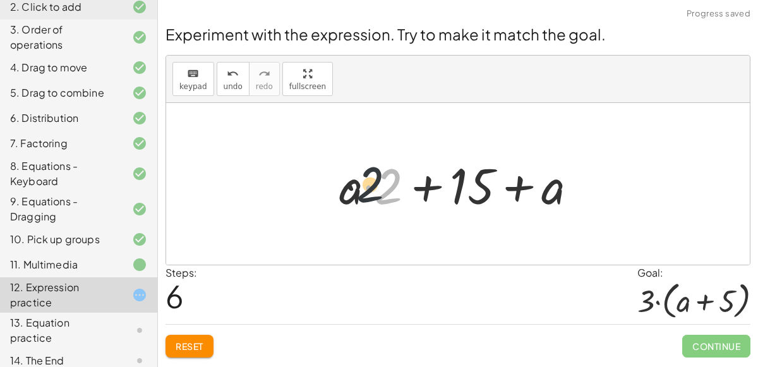
drag, startPoint x: 377, startPoint y: 195, endPoint x: 347, endPoint y: 195, distance: 29.1
click at [347, 195] on div at bounding box center [463, 184] width 261 height 65
click at [361, 187] on div at bounding box center [463, 184] width 261 height 65
click at [364, 184] on div at bounding box center [463, 184] width 261 height 65
click at [550, 195] on div at bounding box center [463, 184] width 261 height 65
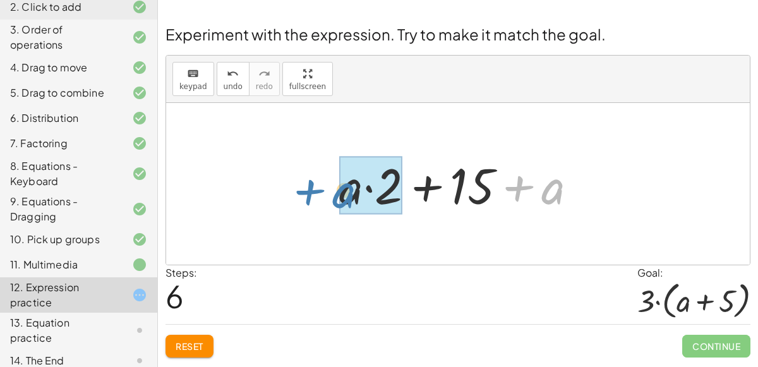
drag, startPoint x: 550, startPoint y: 195, endPoint x: 347, endPoint y: 199, distance: 202.2
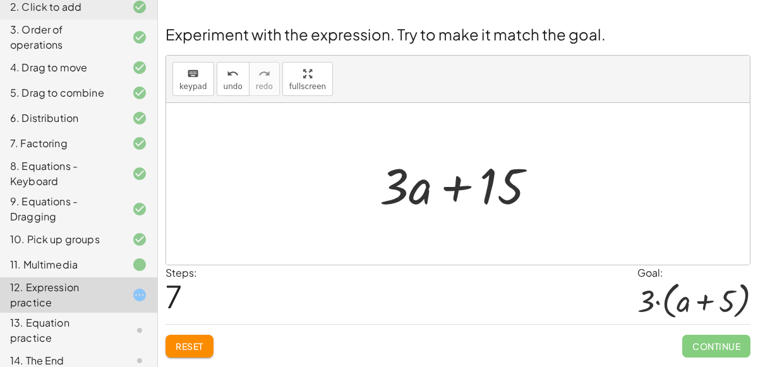
click at [489, 189] on div at bounding box center [462, 184] width 179 height 65
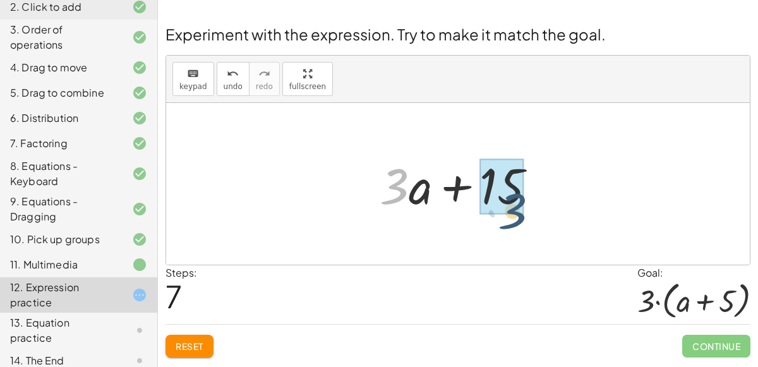
drag, startPoint x: 397, startPoint y: 192, endPoint x: 526, endPoint y: 215, distance: 130.4
click at [526, 215] on div at bounding box center [462, 184] width 179 height 65
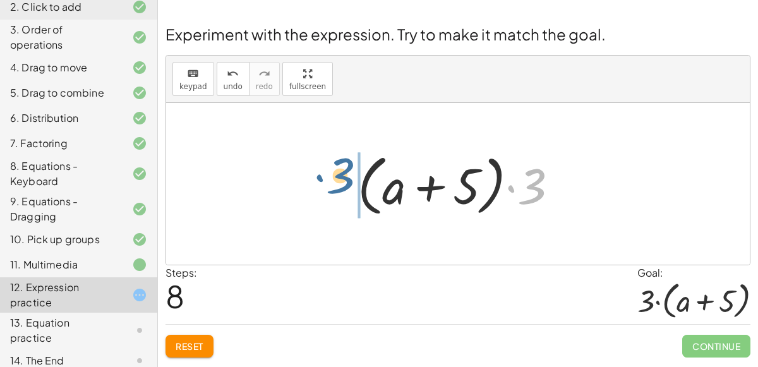
drag, startPoint x: 529, startPoint y: 200, endPoint x: 333, endPoint y: 191, distance: 196.1
click at [333, 191] on div "+ · 2 · ( + a + 4 ) − a + · a · ( + 3 − 1 ) + 7 + · 2 · ( + a + 4 ) − a + · a ·…" at bounding box center [458, 184] width 584 height 162
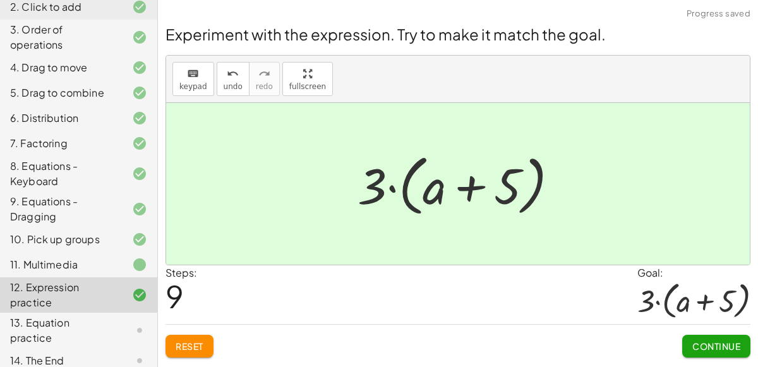
click at [727, 344] on span "Continue" at bounding box center [716, 346] width 48 height 11
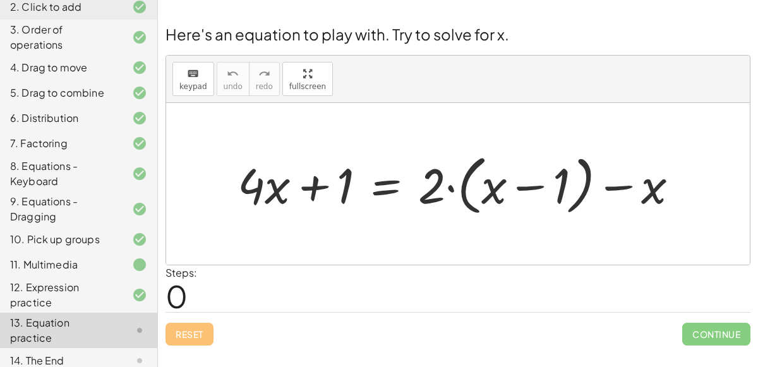
click at [610, 344] on div "Reset Continue" at bounding box center [458, 328] width 585 height 33
click at [317, 188] on div at bounding box center [463, 183] width 464 height 71
drag, startPoint x: 339, startPoint y: 184, endPoint x: 473, endPoint y: 222, distance: 138.6
drag, startPoint x: 318, startPoint y: 181, endPoint x: 545, endPoint y: 181, distance: 226.8
click at [545, 181] on div at bounding box center [463, 183] width 464 height 71
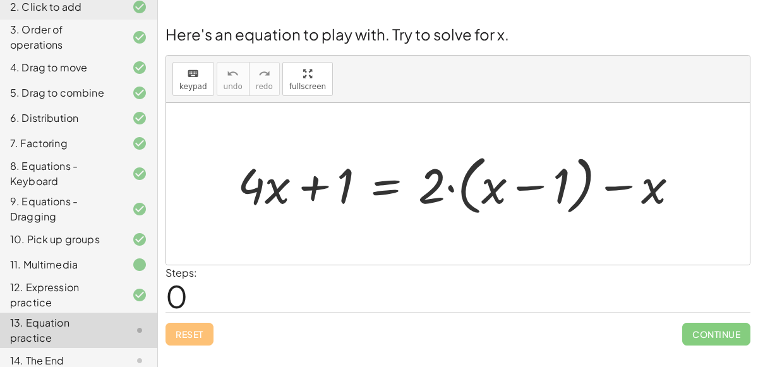
click at [301, 183] on div at bounding box center [463, 183] width 464 height 71
click at [248, 183] on div at bounding box center [463, 183] width 464 height 71
drag, startPoint x: 250, startPoint y: 183, endPoint x: 345, endPoint y: 187, distance: 95.5
click at [345, 187] on div at bounding box center [463, 183] width 464 height 71
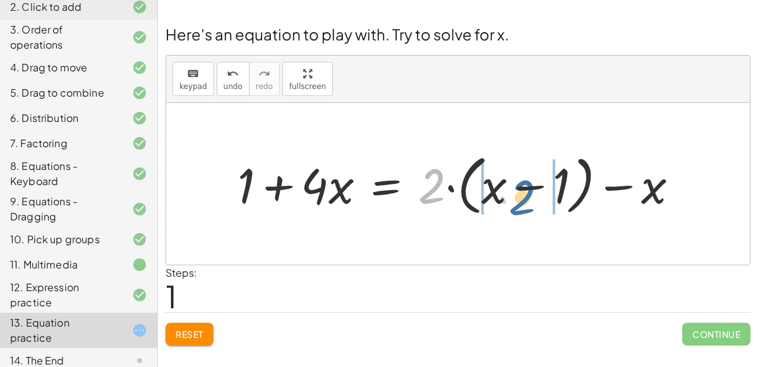
drag, startPoint x: 434, startPoint y: 186, endPoint x: 527, endPoint y: 197, distance: 93.5
click at [527, 197] on div at bounding box center [463, 183] width 464 height 71
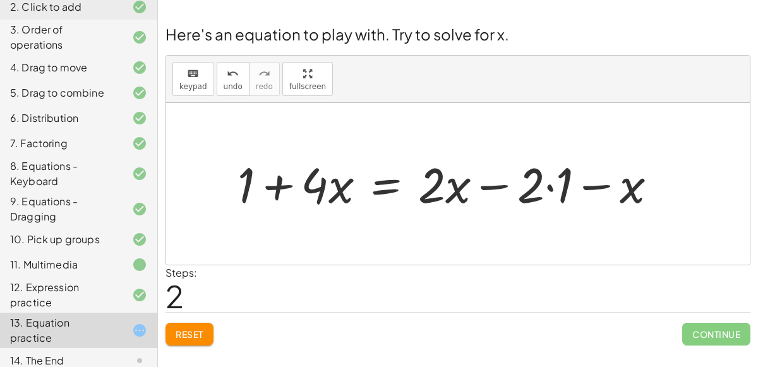
click at [550, 187] on div at bounding box center [452, 184] width 442 height 64
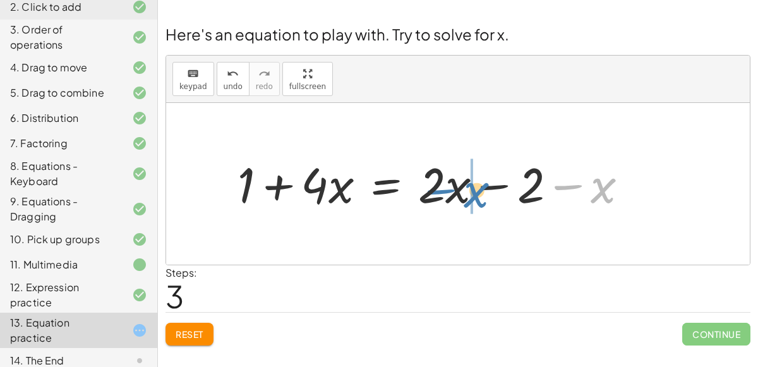
drag, startPoint x: 595, startPoint y: 190, endPoint x: 463, endPoint y: 195, distance: 131.5
click at [463, 195] on div at bounding box center [437, 184] width 413 height 64
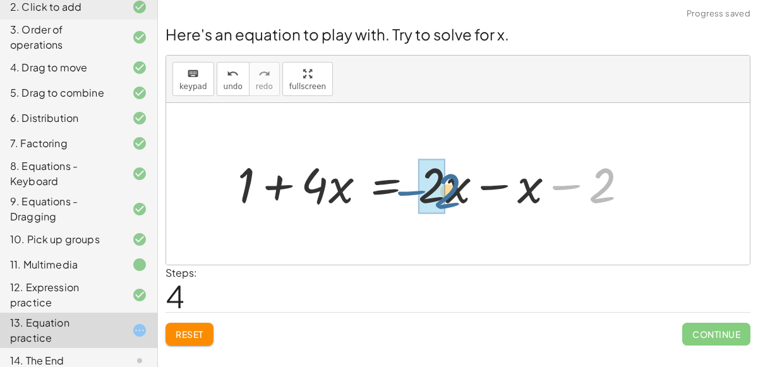
drag, startPoint x: 598, startPoint y: 188, endPoint x: 437, endPoint y: 194, distance: 160.6
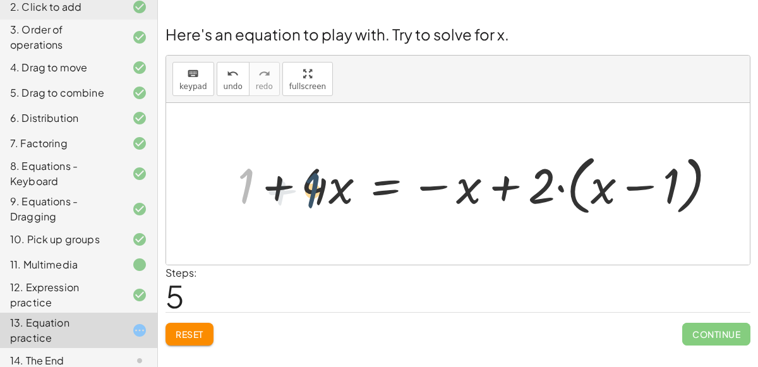
drag, startPoint x: 248, startPoint y: 187, endPoint x: 317, endPoint y: 195, distance: 69.4
click at [317, 195] on div at bounding box center [482, 183] width 502 height 71
click at [282, 192] on div at bounding box center [482, 183] width 502 height 71
click at [279, 181] on div at bounding box center [482, 183] width 502 height 71
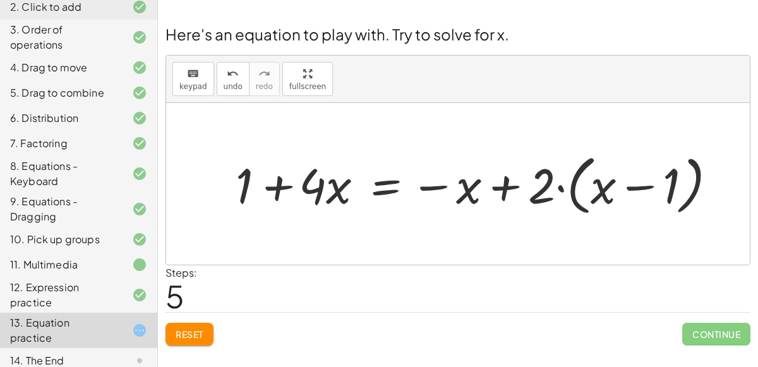
click at [279, 181] on div at bounding box center [482, 183] width 502 height 71
click at [501, 185] on div at bounding box center [482, 183] width 502 height 71
click at [558, 183] on div at bounding box center [482, 183] width 502 height 71
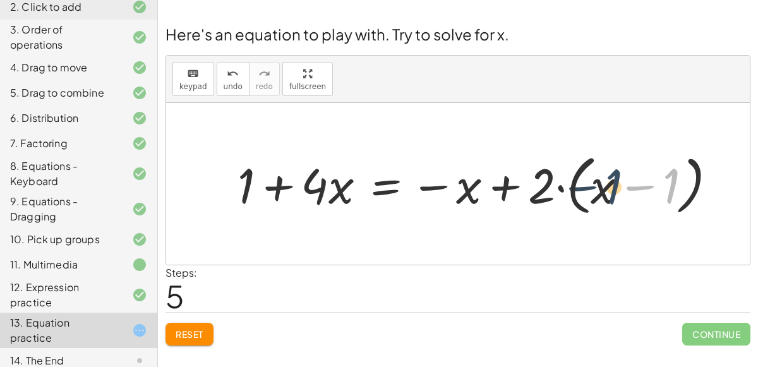
drag, startPoint x: 664, startPoint y: 187, endPoint x: 603, endPoint y: 188, distance: 60.7
click at [603, 188] on div at bounding box center [482, 183] width 502 height 71
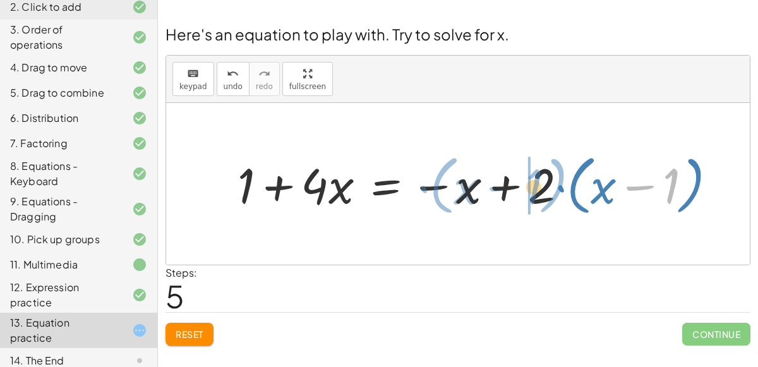
drag, startPoint x: 663, startPoint y: 185, endPoint x: 528, endPoint y: 186, distance: 135.2
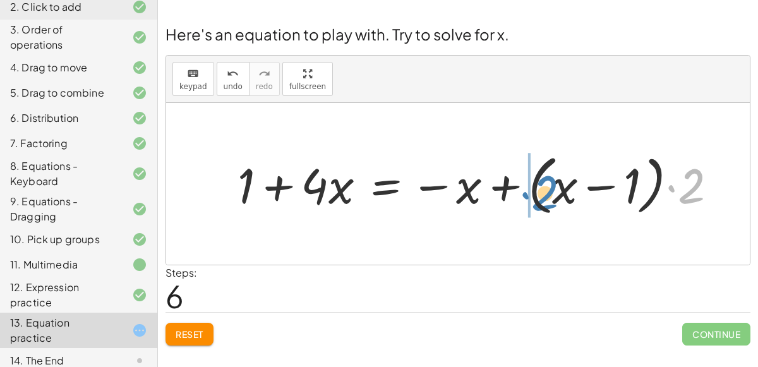
drag, startPoint x: 675, startPoint y: 190, endPoint x: 531, endPoint y: 196, distance: 144.8
click at [531, 196] on div at bounding box center [482, 183] width 502 height 71
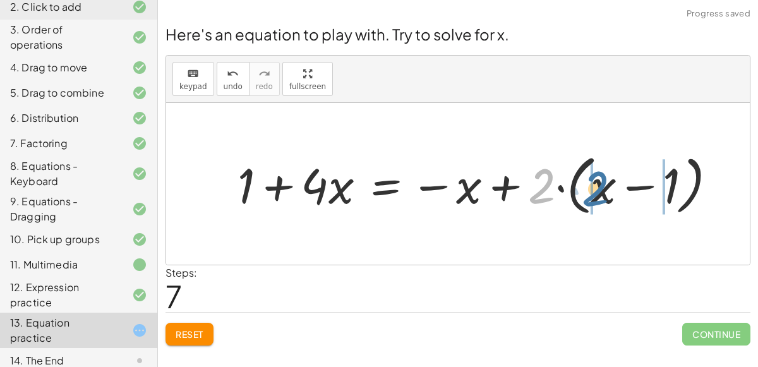
drag, startPoint x: 538, startPoint y: 185, endPoint x: 598, endPoint y: 190, distance: 59.6
click at [598, 190] on div at bounding box center [482, 183] width 502 height 71
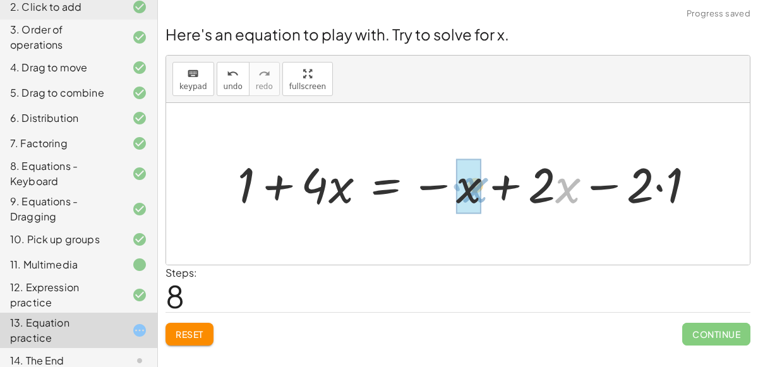
drag, startPoint x: 555, startPoint y: 185, endPoint x: 455, endPoint y: 184, distance: 100.5
click at [455, 184] on div at bounding box center [471, 184] width 480 height 64
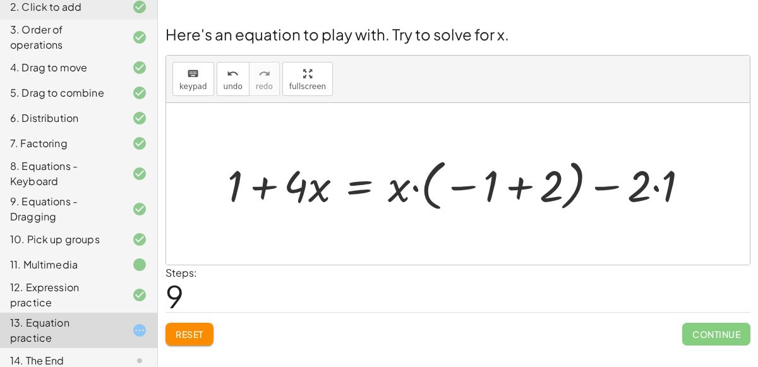
click at [656, 188] on div at bounding box center [463, 184] width 485 height 62
drag, startPoint x: 642, startPoint y: 185, endPoint x: 390, endPoint y: 193, distance: 251.6
click at [390, 193] on div at bounding box center [450, 184] width 459 height 62
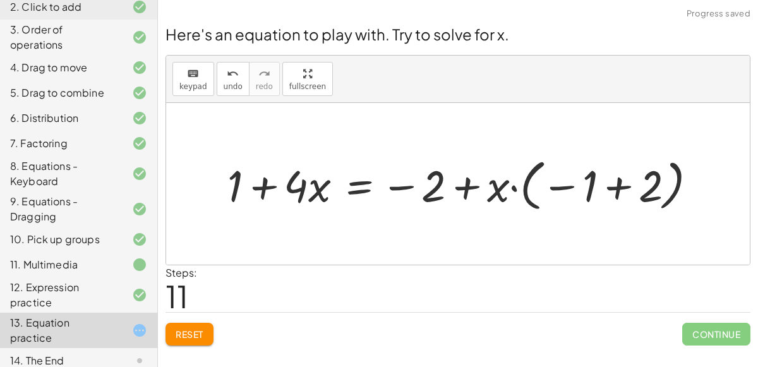
click at [184, 330] on span "Reset" at bounding box center [190, 334] width 28 height 11
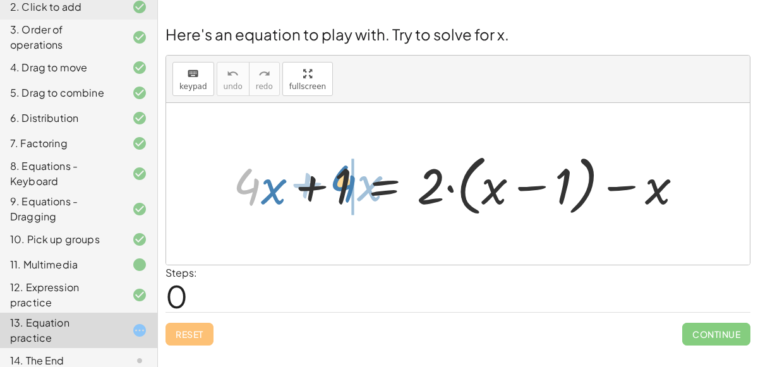
drag, startPoint x: 257, startPoint y: 189, endPoint x: 354, endPoint y: 188, distance: 97.3
click at [354, 188] on div at bounding box center [463, 184] width 473 height 73
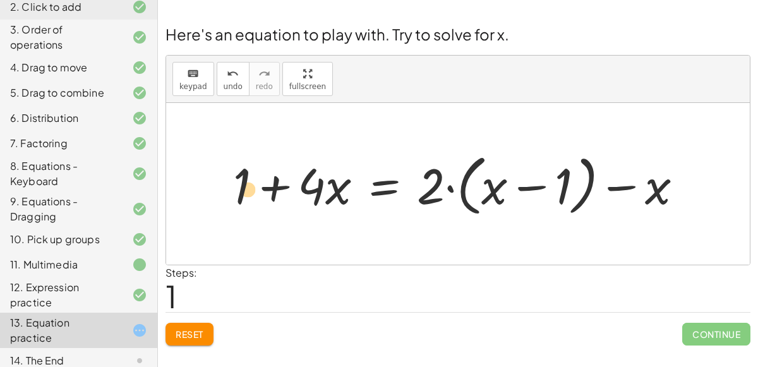
drag, startPoint x: 330, startPoint y: 189, endPoint x: 238, endPoint y: 190, distance: 92.3
click at [238, 190] on div at bounding box center [463, 184] width 473 height 73
drag, startPoint x: 238, startPoint y: 190, endPoint x: 330, endPoint y: 190, distance: 91.6
click at [330, 190] on div at bounding box center [463, 184] width 473 height 73
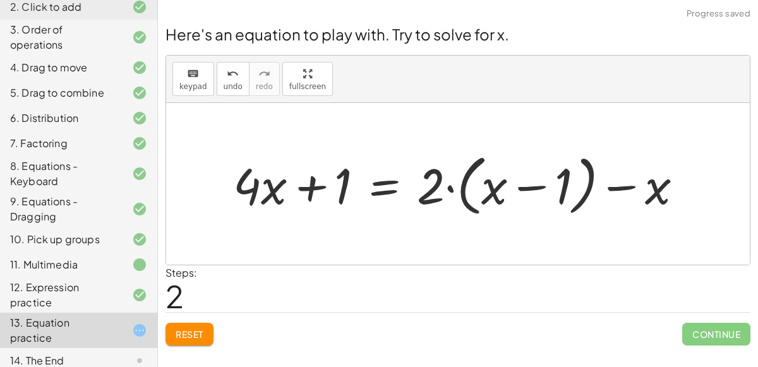
click at [193, 336] on span "Reset" at bounding box center [190, 334] width 28 height 11
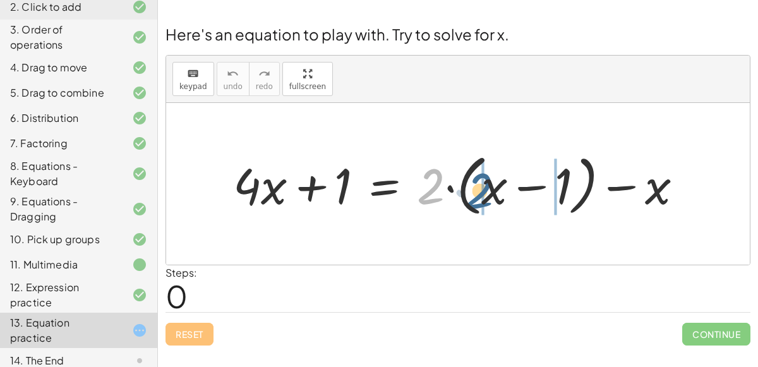
drag, startPoint x: 434, startPoint y: 191, endPoint x: 478, endPoint y: 189, distance: 44.3
click at [478, 189] on div at bounding box center [463, 184] width 473 height 73
drag, startPoint x: 437, startPoint y: 181, endPoint x: 436, endPoint y: 174, distance: 6.3
click at [436, 174] on div at bounding box center [463, 184] width 473 height 73
click at [447, 188] on div at bounding box center [463, 184] width 473 height 73
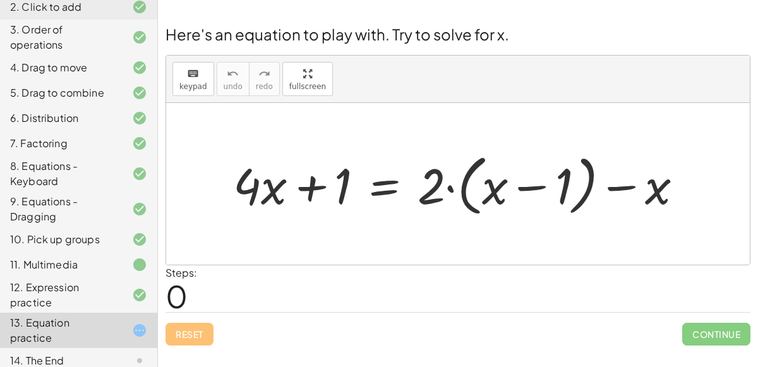
click at [447, 188] on div at bounding box center [463, 184] width 473 height 73
drag, startPoint x: 420, startPoint y: 185, endPoint x: 505, endPoint y: 176, distance: 86.4
click at [505, 176] on div at bounding box center [463, 184] width 473 height 73
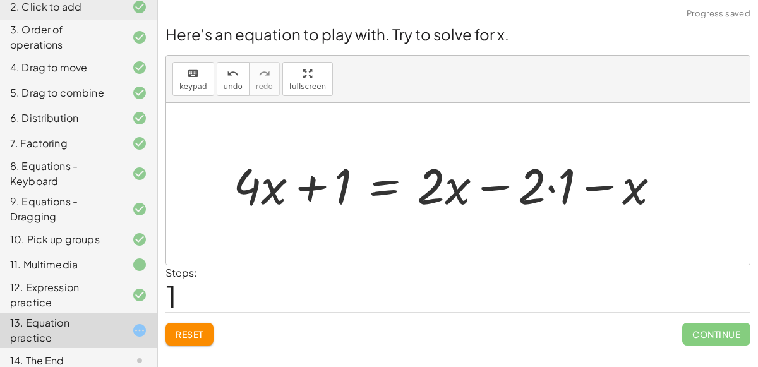
click at [544, 190] on div at bounding box center [452, 184] width 450 height 65
click at [550, 186] on div at bounding box center [452, 184] width 450 height 65
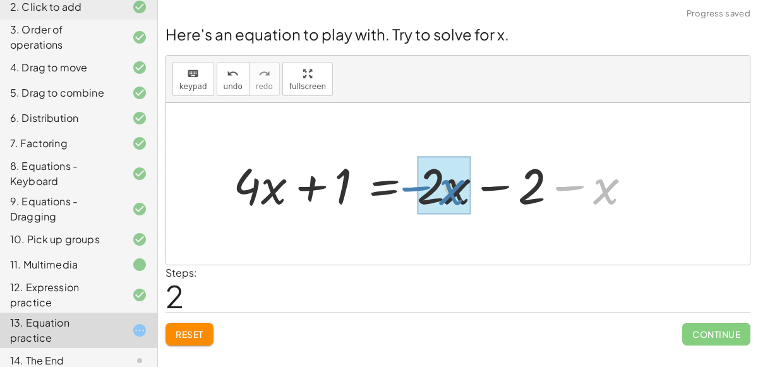
drag, startPoint x: 601, startPoint y: 191, endPoint x: 448, endPoint y: 193, distance: 153.5
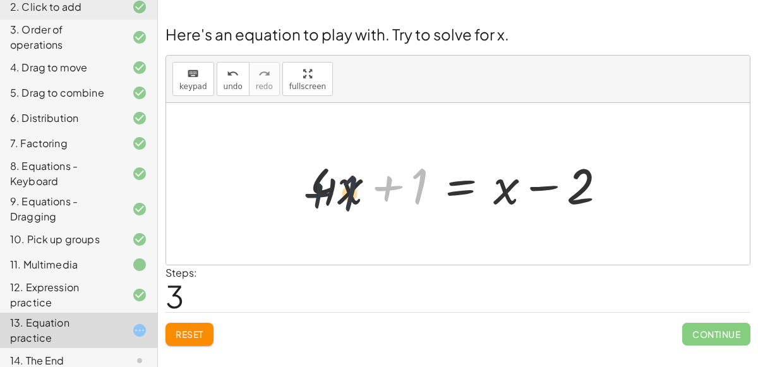
drag, startPoint x: 413, startPoint y: 193, endPoint x: 339, endPoint y: 202, distance: 73.7
click at [339, 202] on div at bounding box center [463, 184] width 320 height 65
drag, startPoint x: 418, startPoint y: 198, endPoint x: 589, endPoint y: 194, distance: 171.3
click at [589, 194] on div at bounding box center [463, 184] width 320 height 65
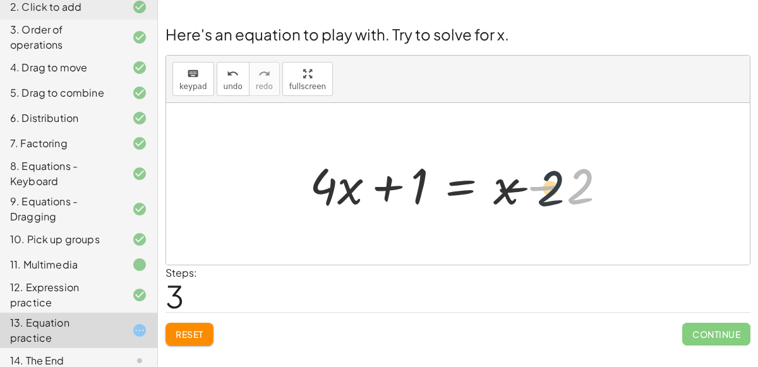
drag, startPoint x: 571, startPoint y: 190, endPoint x: 523, endPoint y: 191, distance: 48.0
click at [523, 191] on div at bounding box center [463, 184] width 320 height 65
drag, startPoint x: 554, startPoint y: 194, endPoint x: 471, endPoint y: 184, distance: 83.9
click at [471, 184] on div at bounding box center [463, 184] width 320 height 65
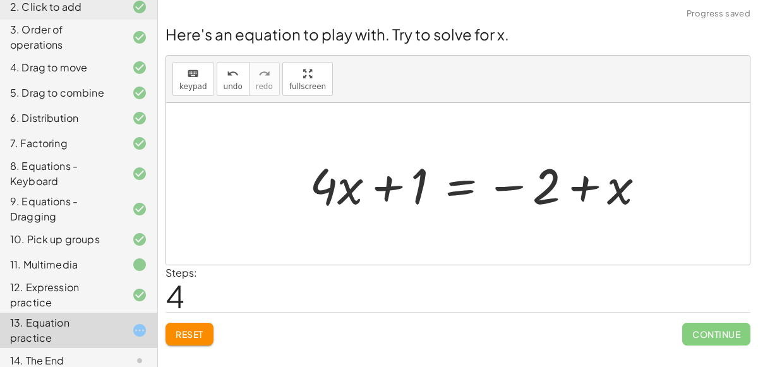
click at [567, 171] on div at bounding box center [482, 184] width 358 height 65
click at [587, 186] on div at bounding box center [482, 184] width 358 height 65
click at [393, 184] on div at bounding box center [482, 184] width 358 height 65
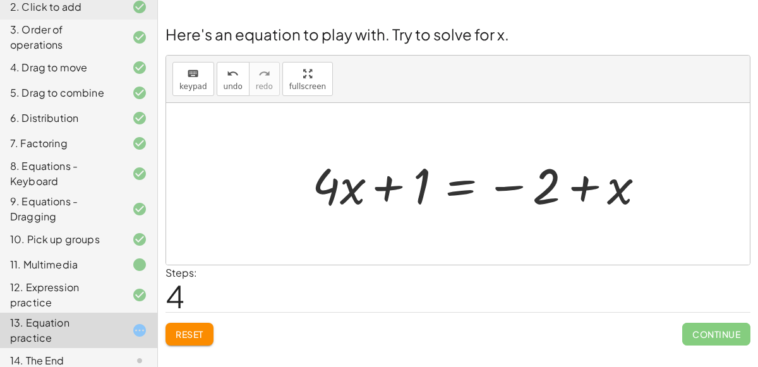
click at [393, 184] on div at bounding box center [482, 184] width 358 height 65
drag, startPoint x: 418, startPoint y: 184, endPoint x: 336, endPoint y: 186, distance: 82.1
click at [336, 186] on div at bounding box center [482, 184] width 358 height 65
click at [452, 190] on div at bounding box center [482, 184] width 358 height 65
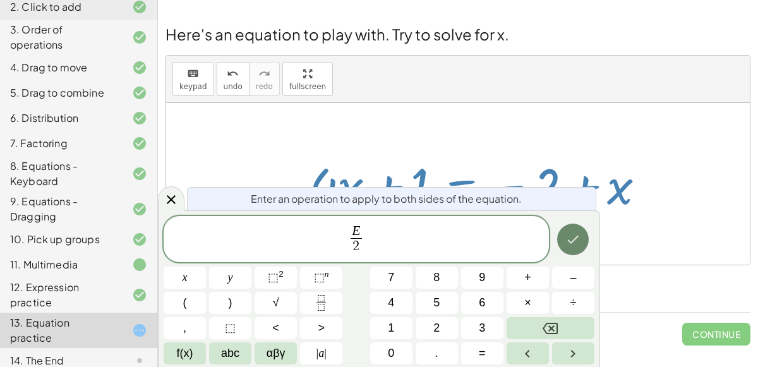
click at [574, 236] on icon "Done" at bounding box center [572, 239] width 15 height 15
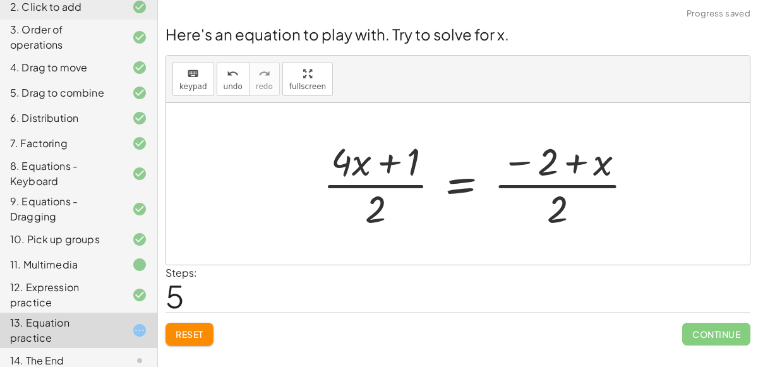
click at [379, 203] on div at bounding box center [483, 183] width 333 height 97
click at [344, 164] on div at bounding box center [483, 183] width 333 height 97
click at [377, 193] on div at bounding box center [483, 183] width 333 height 97
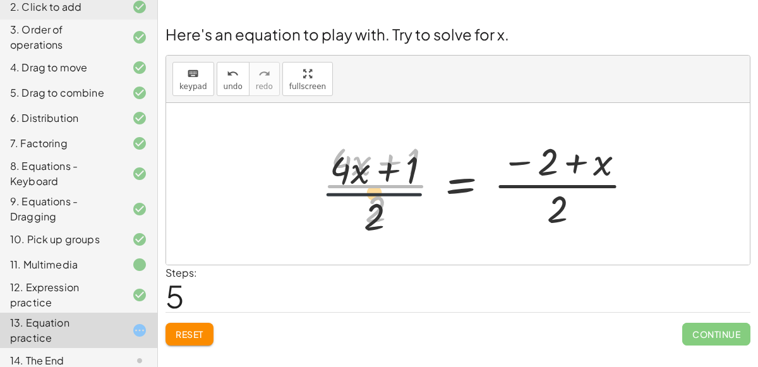
drag, startPoint x: 375, startPoint y: 180, endPoint x: 371, endPoint y: 200, distance: 20.6
click at [371, 200] on div at bounding box center [483, 183] width 333 height 97
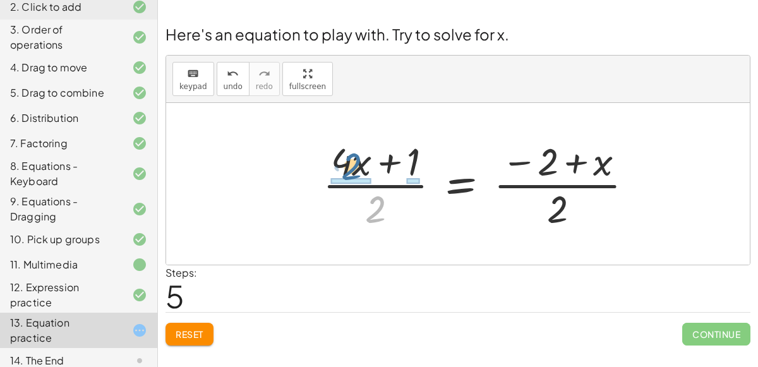
drag, startPoint x: 372, startPoint y: 214, endPoint x: 346, endPoint y: 169, distance: 51.3
click at [346, 169] on div at bounding box center [483, 183] width 333 height 97
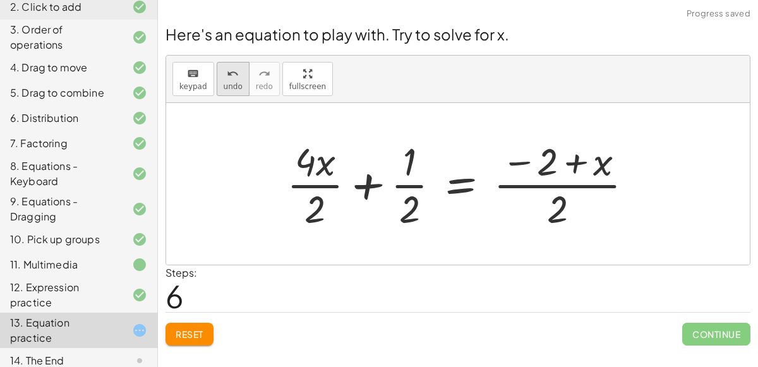
click at [229, 82] on span "undo" at bounding box center [233, 86] width 19 height 9
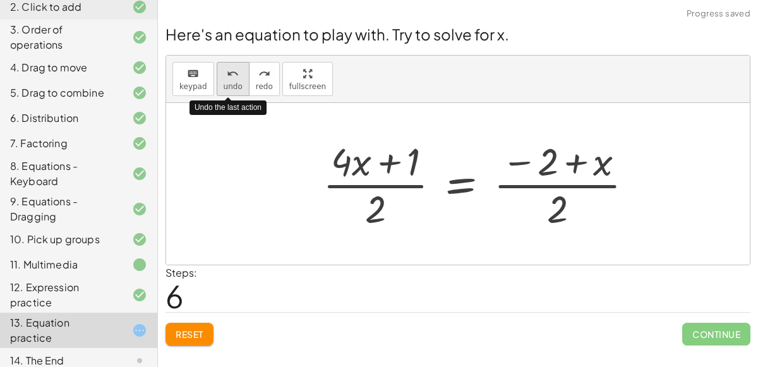
click at [229, 82] on span "undo" at bounding box center [233, 86] width 19 height 9
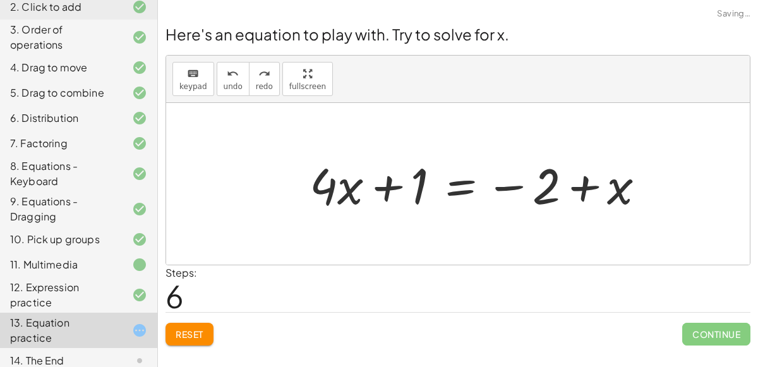
click at [322, 258] on div at bounding box center [458, 184] width 584 height 162
drag, startPoint x: 409, startPoint y: 195, endPoint x: 540, endPoint y: 200, distance: 130.2
click at [540, 200] on div at bounding box center [482, 184] width 358 height 65
click at [418, 176] on div at bounding box center [482, 184] width 358 height 65
drag, startPoint x: 541, startPoint y: 193, endPoint x: 616, endPoint y: 197, distance: 74.7
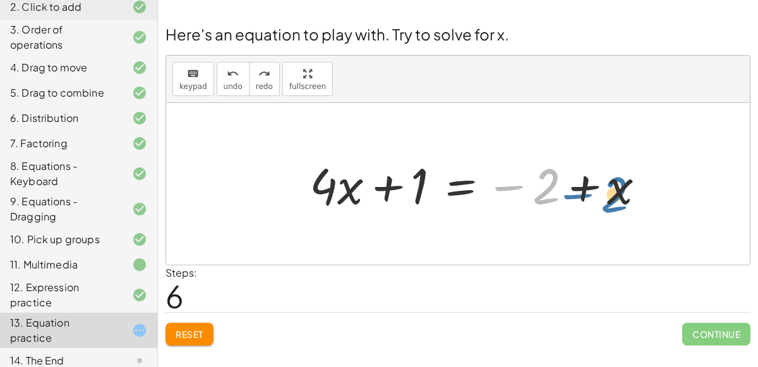
click at [616, 197] on div at bounding box center [482, 184] width 358 height 65
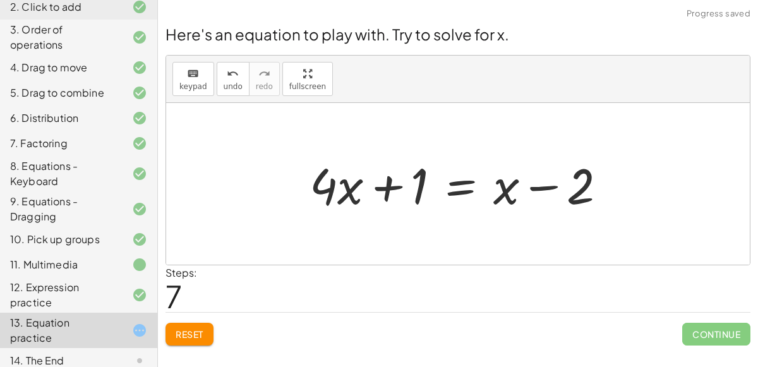
click at [198, 325] on button "Reset" at bounding box center [190, 334] width 48 height 23
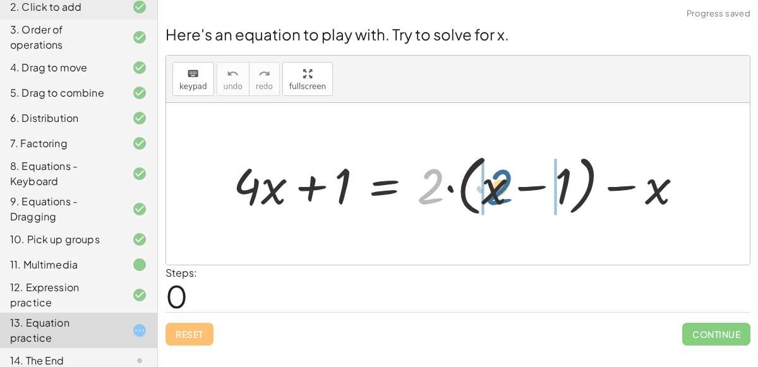
drag, startPoint x: 432, startPoint y: 190, endPoint x: 499, endPoint y: 190, distance: 67.0
click at [499, 190] on div at bounding box center [463, 184] width 473 height 73
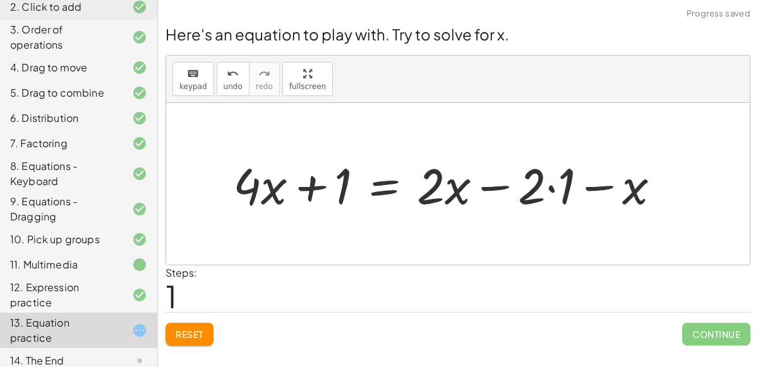
click at [548, 183] on div at bounding box center [452, 184] width 450 height 65
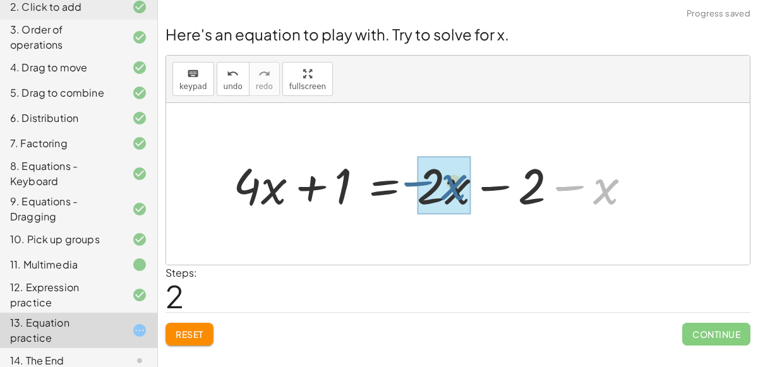
drag, startPoint x: 606, startPoint y: 191, endPoint x: 452, endPoint y: 187, distance: 153.6
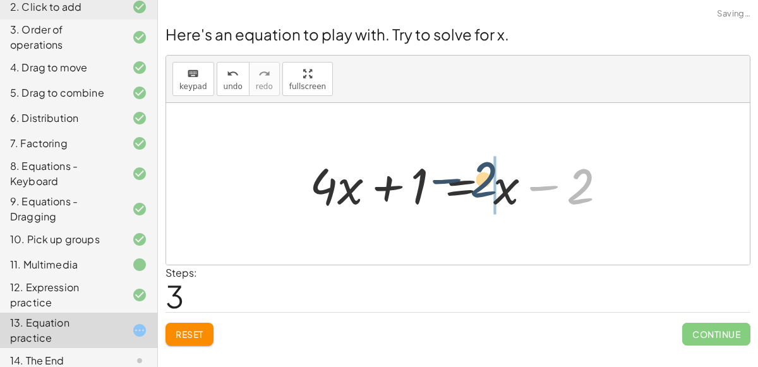
drag, startPoint x: 576, startPoint y: 190, endPoint x: 481, endPoint y: 183, distance: 95.0
click at [481, 183] on div at bounding box center [463, 184] width 320 height 65
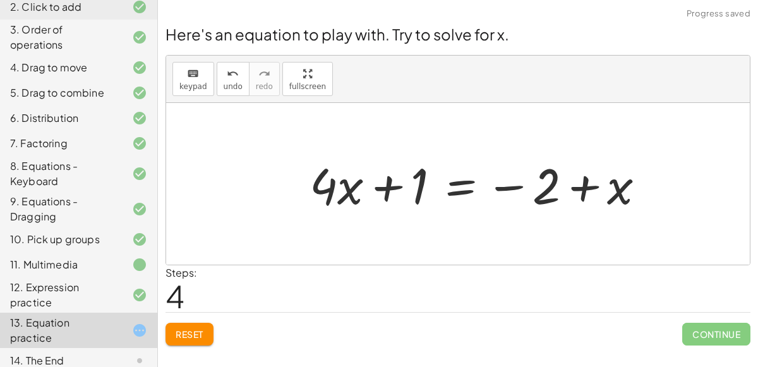
click at [420, 184] on div at bounding box center [482, 184] width 358 height 65
drag, startPoint x: 421, startPoint y: 186, endPoint x: 562, endPoint y: 183, distance: 140.9
click at [562, 183] on div at bounding box center [482, 184] width 358 height 65
drag, startPoint x: 619, startPoint y: 186, endPoint x: 327, endPoint y: 178, distance: 292.0
click at [327, 178] on div at bounding box center [482, 184] width 358 height 65
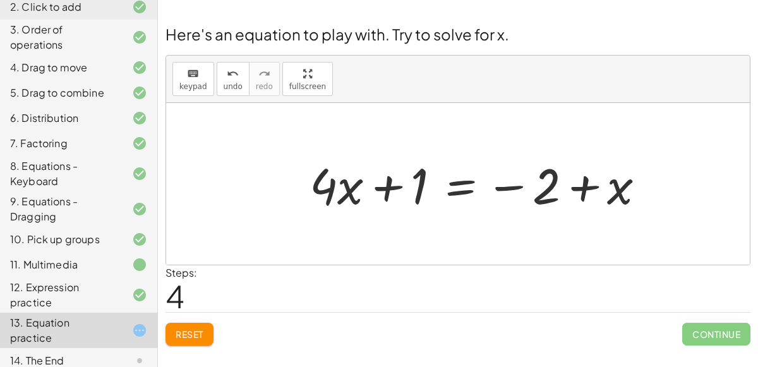
click at [536, 193] on div at bounding box center [482, 184] width 358 height 65
drag, startPoint x: 536, startPoint y: 193, endPoint x: 380, endPoint y: 188, distance: 156.1
click at [380, 188] on div at bounding box center [482, 184] width 358 height 65
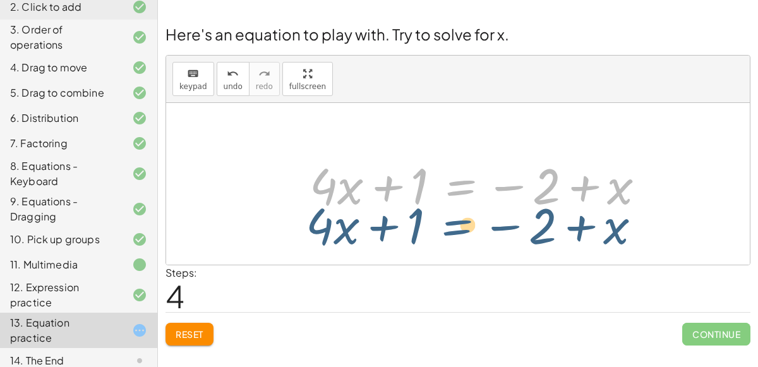
drag, startPoint x: 467, startPoint y: 182, endPoint x: 463, endPoint y: 218, distance: 36.2
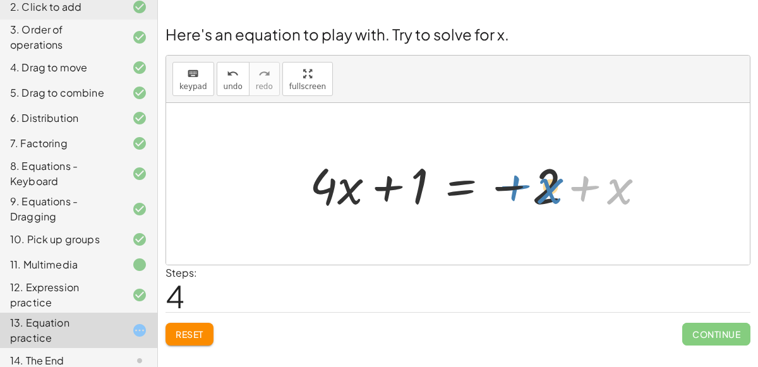
drag, startPoint x: 614, startPoint y: 190, endPoint x: 544, endPoint y: 190, distance: 70.1
click at [544, 190] on div at bounding box center [482, 184] width 358 height 65
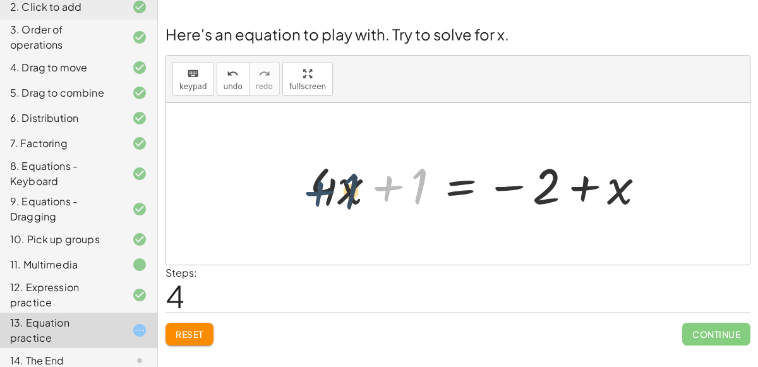
drag, startPoint x: 410, startPoint y: 181, endPoint x: 319, endPoint y: 188, distance: 91.3
click at [319, 188] on div at bounding box center [482, 184] width 358 height 65
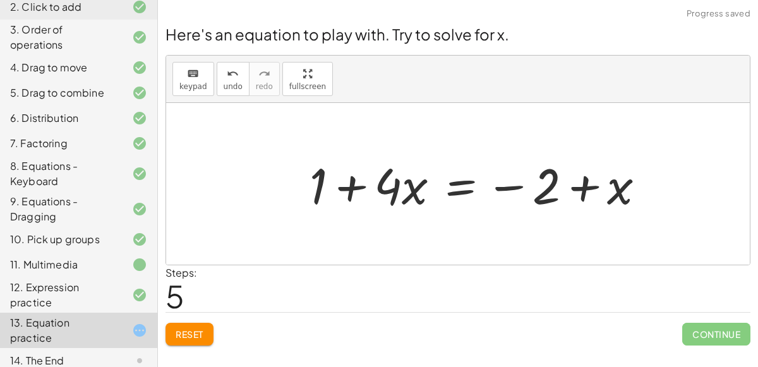
click at [182, 334] on span "Reset" at bounding box center [190, 334] width 28 height 11
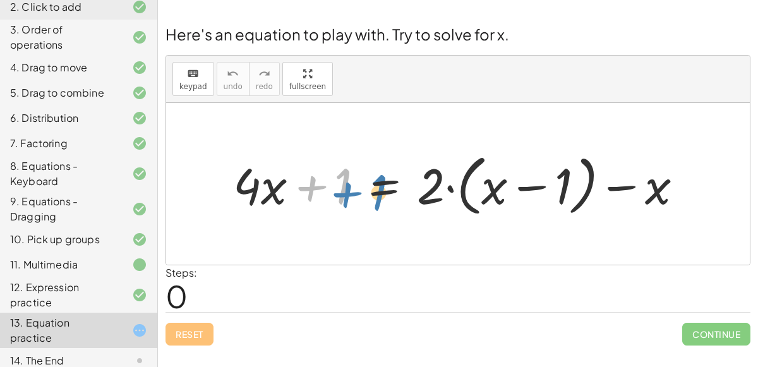
drag, startPoint x: 341, startPoint y: 194, endPoint x: 377, endPoint y: 196, distance: 36.1
click at [377, 196] on div at bounding box center [463, 184] width 473 height 73
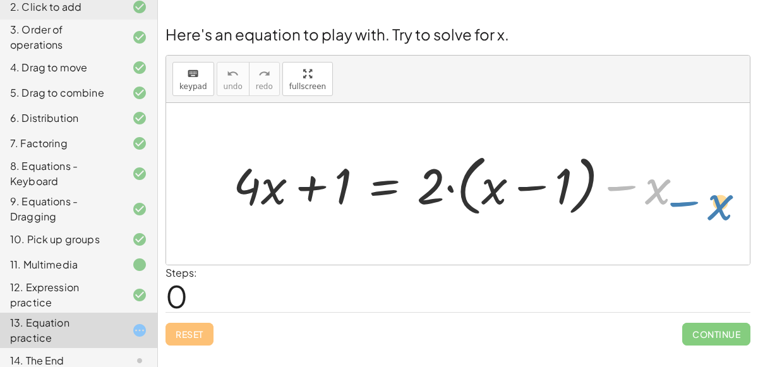
drag, startPoint x: 667, startPoint y: 187, endPoint x: 725, endPoint y: 197, distance: 59.6
click at [725, 197] on div "− x + · 4 · x + 1 = + · 2 · ( + x − 1 ) − x" at bounding box center [458, 184] width 584 height 162
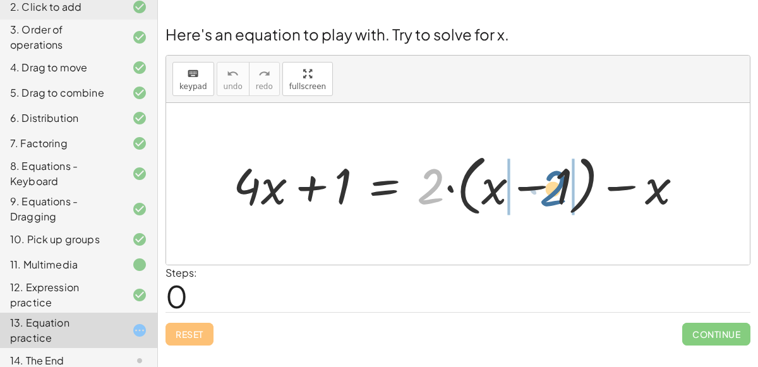
drag, startPoint x: 434, startPoint y: 192, endPoint x: 555, endPoint y: 194, distance: 121.3
click at [555, 194] on div at bounding box center [463, 184] width 473 height 73
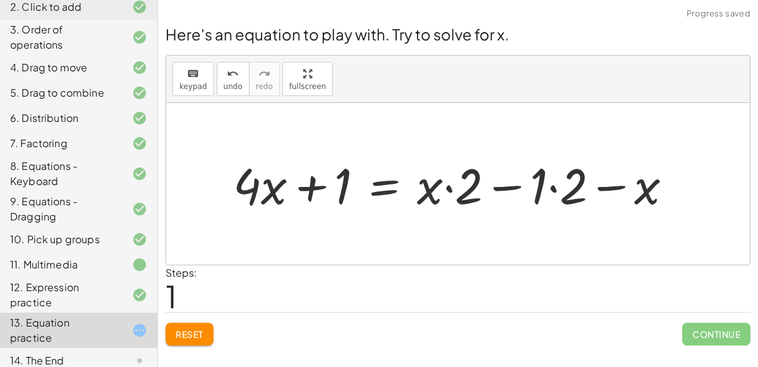
click at [449, 192] on div at bounding box center [458, 184] width 462 height 65
click at [449, 184] on div at bounding box center [458, 184] width 462 height 65
click at [547, 185] on div at bounding box center [458, 184] width 462 height 65
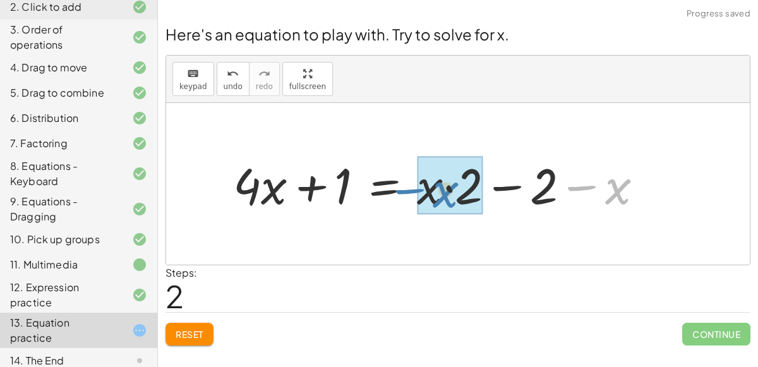
drag, startPoint x: 613, startPoint y: 188, endPoint x: 443, endPoint y: 191, distance: 170.6
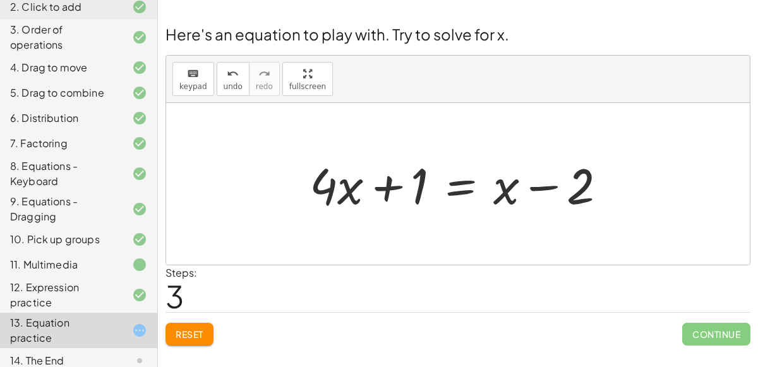
click at [425, 190] on div at bounding box center [463, 184] width 320 height 65
drag, startPoint x: 411, startPoint y: 196, endPoint x: 544, endPoint y: 205, distance: 133.0
click at [544, 205] on div at bounding box center [463, 184] width 320 height 65
click at [279, 178] on div at bounding box center [458, 184] width 584 height 162
drag, startPoint x: 594, startPoint y: 191, endPoint x: 641, endPoint y: 217, distance: 53.7
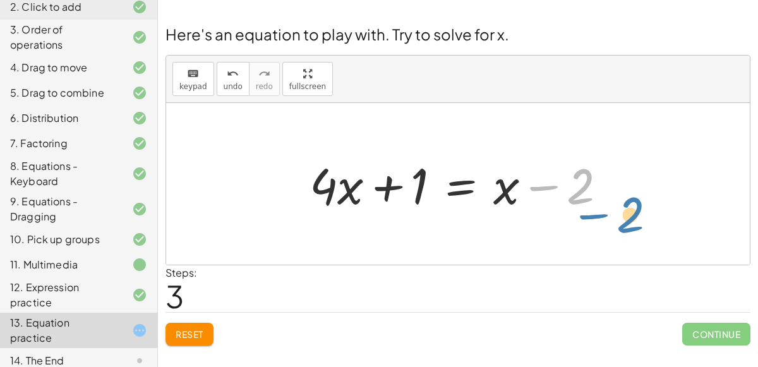
click at [641, 217] on div "+ · 4 · x + 1 = + · 2 · ( + x − 1 ) − x + · 4 · x + 1 = + · x · 2 − · 1 · 2 − x…" at bounding box center [458, 184] width 584 height 162
click at [451, 181] on div at bounding box center [463, 184] width 320 height 65
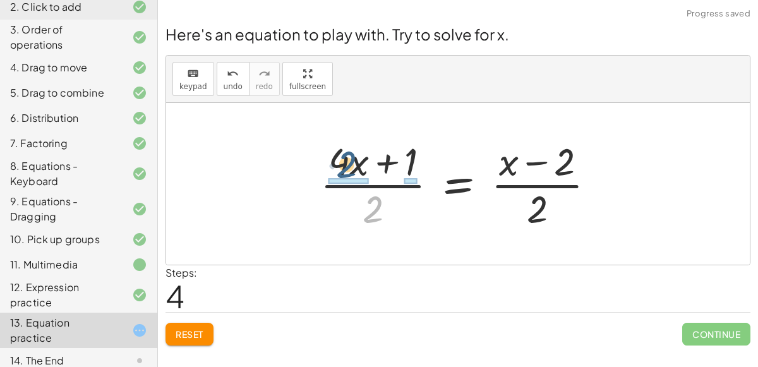
drag, startPoint x: 370, startPoint y: 211, endPoint x: 342, endPoint y: 164, distance: 54.4
click at [342, 164] on div at bounding box center [463, 183] width 298 height 97
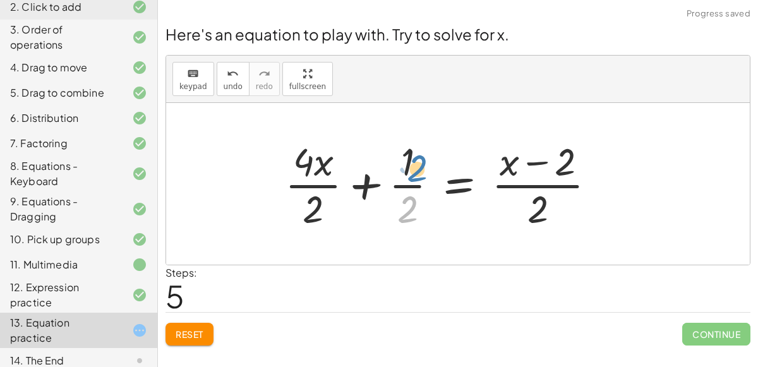
drag, startPoint x: 399, startPoint y: 205, endPoint x: 411, endPoint y: 166, distance: 41.4
click at [411, 166] on div at bounding box center [446, 183] width 334 height 97
drag, startPoint x: 311, startPoint y: 208, endPoint x: 299, endPoint y: 174, distance: 36.2
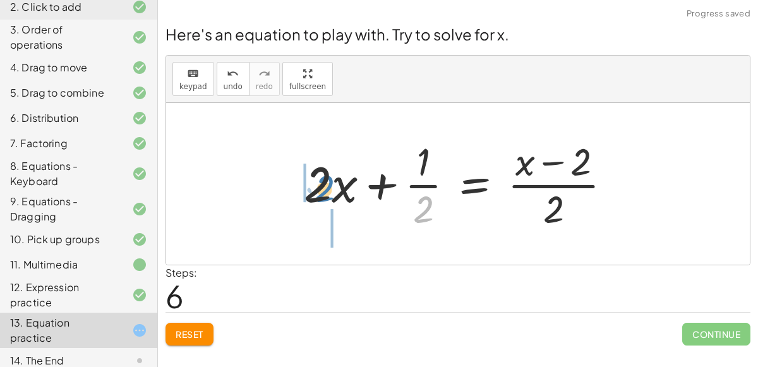
drag, startPoint x: 420, startPoint y: 212, endPoint x: 306, endPoint y: 191, distance: 115.7
click at [306, 191] on div at bounding box center [463, 183] width 330 height 97
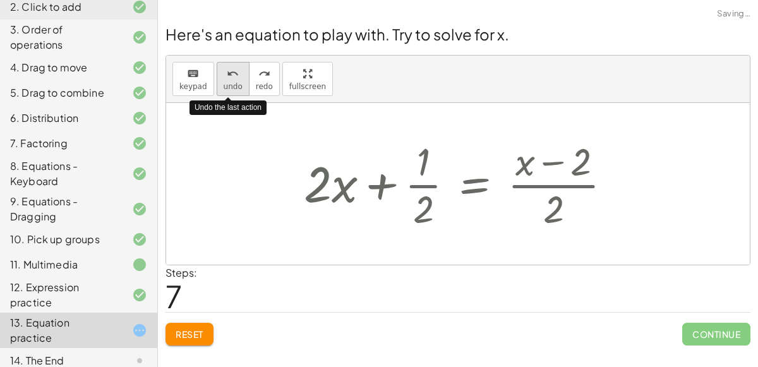
click at [228, 84] on span "undo" at bounding box center [233, 86] width 19 height 9
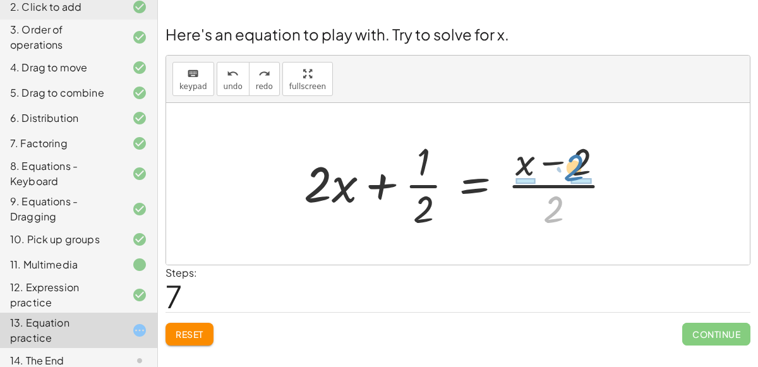
drag, startPoint x: 547, startPoint y: 214, endPoint x: 555, endPoint y: 171, distance: 43.7
click at [555, 171] on div at bounding box center [463, 183] width 330 height 97
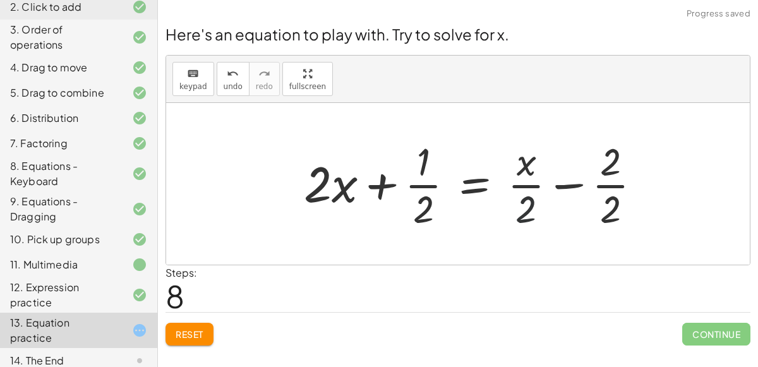
click at [532, 208] on div at bounding box center [478, 183] width 360 height 97
drag, startPoint x: 605, startPoint y: 215, endPoint x: 600, endPoint y: 169, distance: 46.4
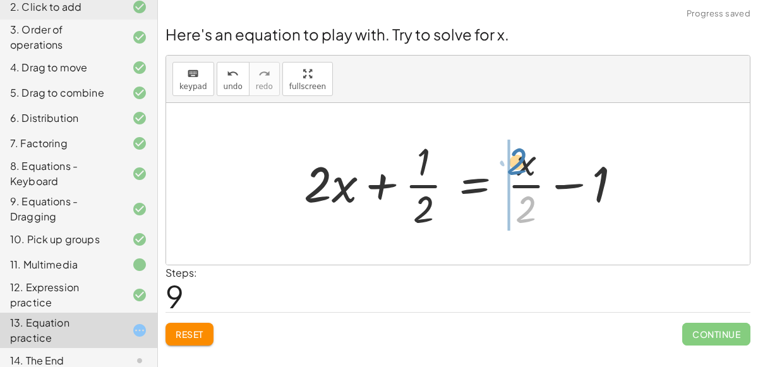
drag, startPoint x: 512, startPoint y: 208, endPoint x: 499, endPoint y: 157, distance: 52.1
click at [499, 157] on div at bounding box center [468, 183] width 341 height 97
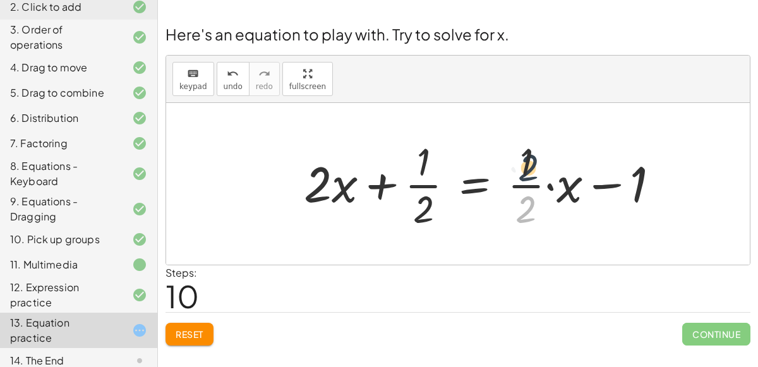
drag, startPoint x: 527, startPoint y: 202, endPoint x: 528, endPoint y: 160, distance: 41.1
click at [528, 160] on div at bounding box center [487, 183] width 378 height 97
drag, startPoint x: 567, startPoint y: 193, endPoint x: 531, endPoint y: 214, distance: 41.6
click at [531, 214] on div at bounding box center [487, 183] width 378 height 97
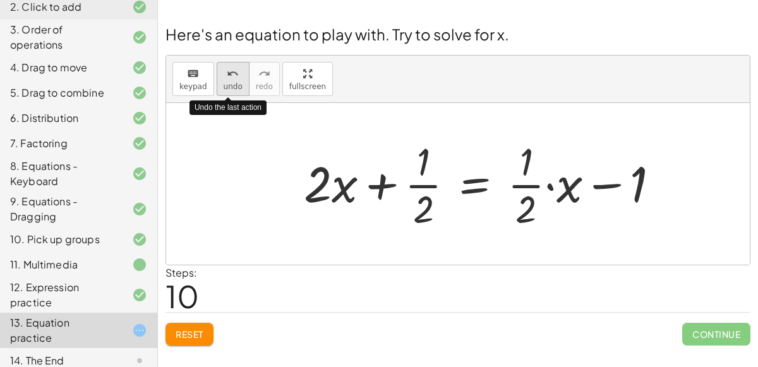
click at [224, 89] on span "undo" at bounding box center [233, 86] width 19 height 9
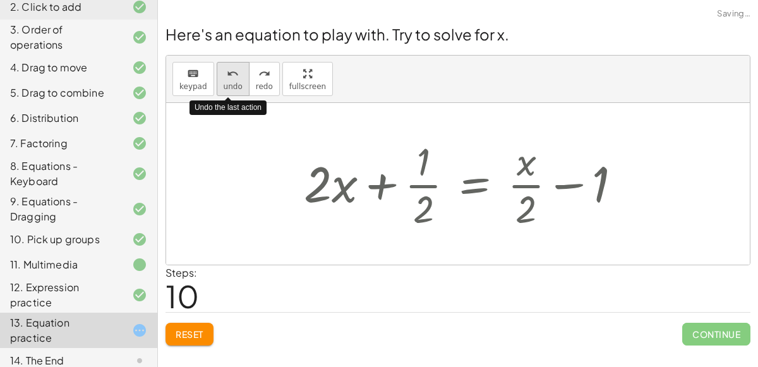
click at [224, 89] on span "undo" at bounding box center [233, 86] width 19 height 9
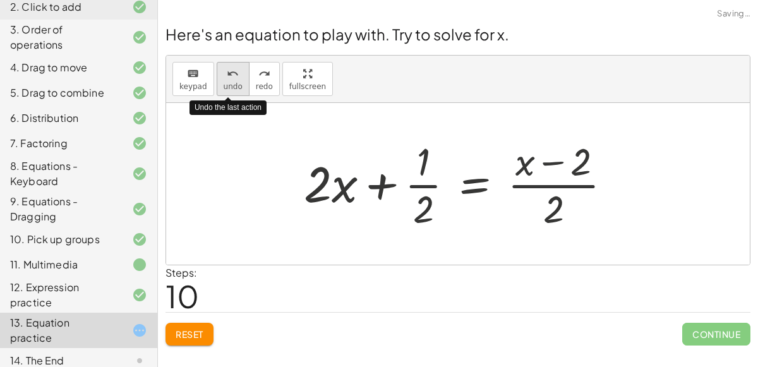
click at [224, 89] on span "undo" at bounding box center [233, 86] width 19 height 9
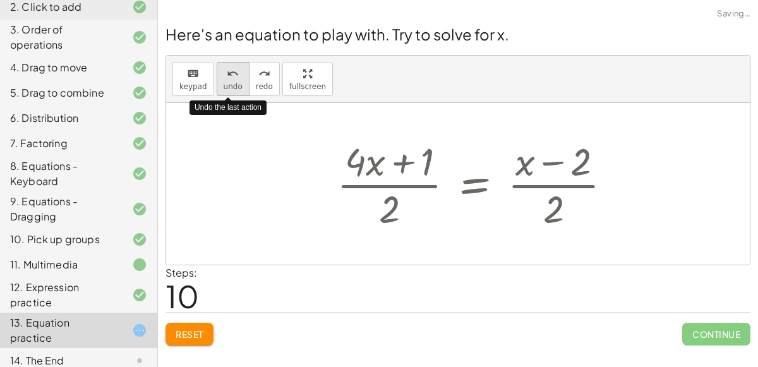
click at [224, 89] on span "undo" at bounding box center [233, 86] width 19 height 9
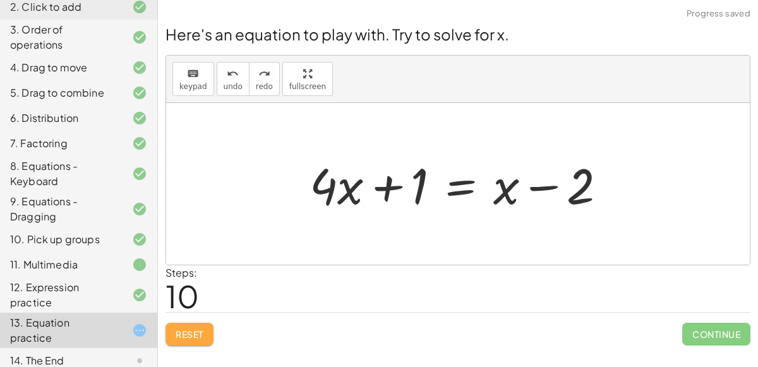
click at [184, 330] on span "Reset" at bounding box center [190, 334] width 28 height 11
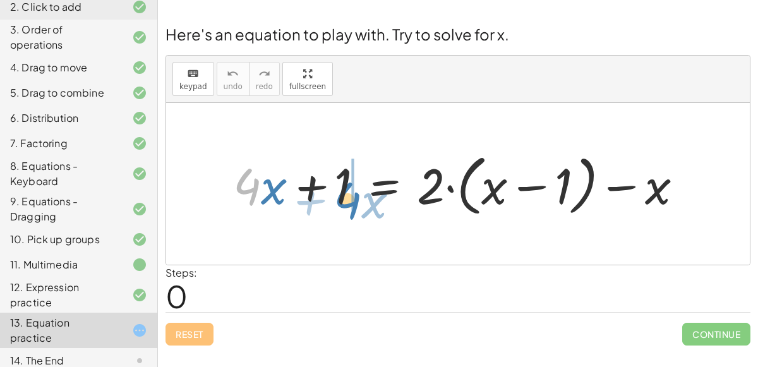
drag, startPoint x: 258, startPoint y: 188, endPoint x: 359, endPoint y: 198, distance: 101.6
click at [359, 198] on div at bounding box center [463, 184] width 473 height 73
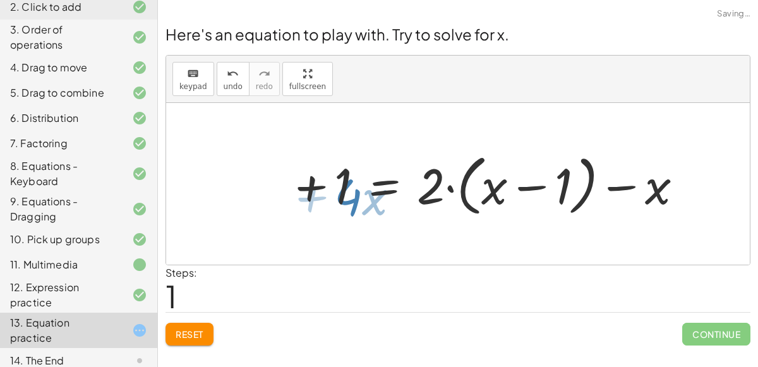
click at [359, 198] on div at bounding box center [463, 184] width 473 height 73
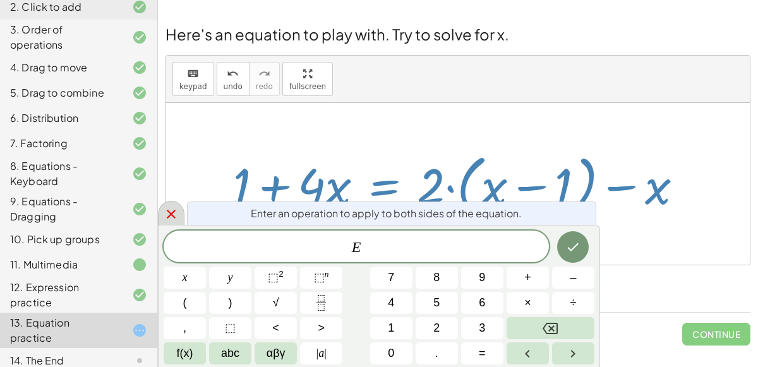
click at [164, 209] on icon at bounding box center [171, 214] width 15 height 15
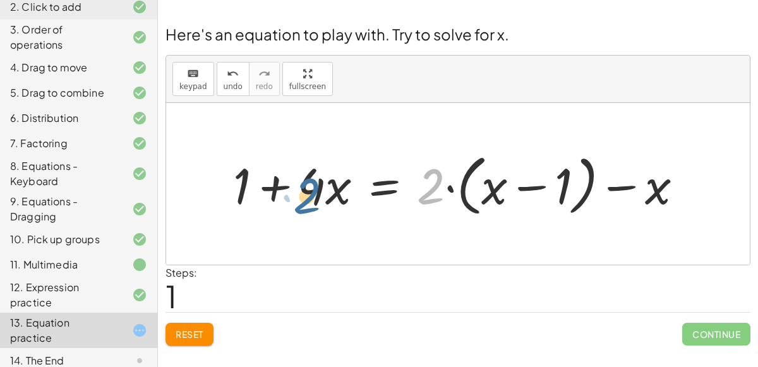
drag, startPoint x: 425, startPoint y: 201, endPoint x: 297, endPoint y: 210, distance: 128.6
click at [297, 210] on div at bounding box center [463, 184] width 473 height 73
click at [436, 184] on div at bounding box center [463, 184] width 473 height 73
click at [454, 193] on div at bounding box center [463, 184] width 473 height 73
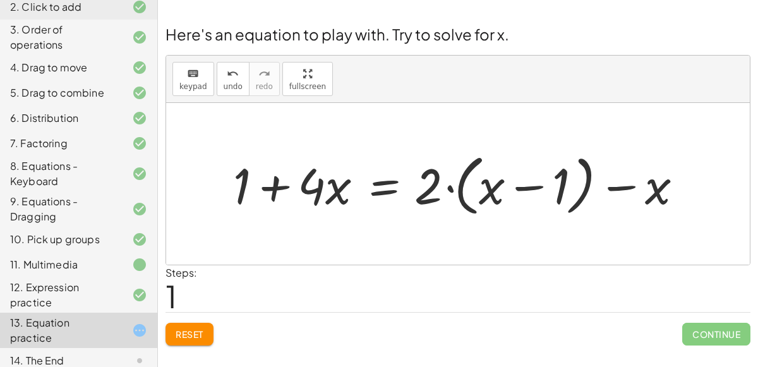
click at [450, 189] on div at bounding box center [463, 184] width 473 height 73
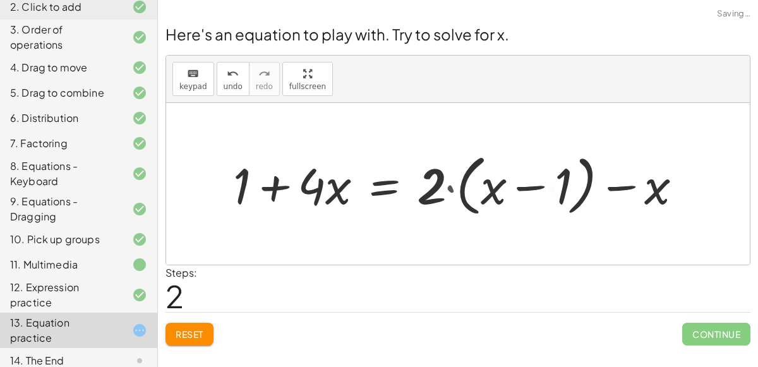
click at [450, 189] on div at bounding box center [452, 184] width 450 height 65
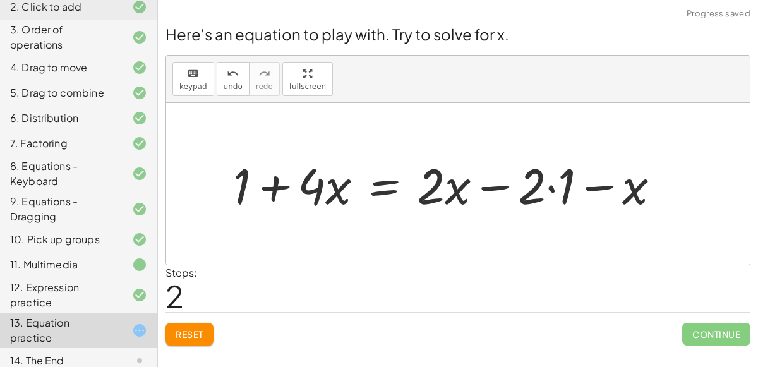
click at [202, 334] on span "Reset" at bounding box center [190, 334] width 28 height 11
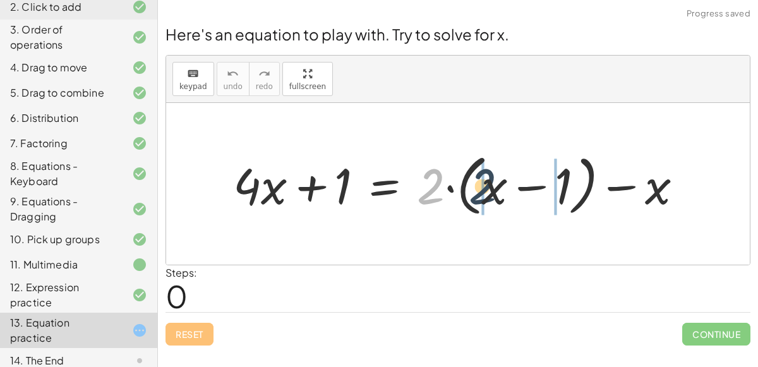
drag, startPoint x: 435, startPoint y: 188, endPoint x: 484, endPoint y: 181, distance: 49.1
click at [484, 181] on div at bounding box center [463, 184] width 473 height 73
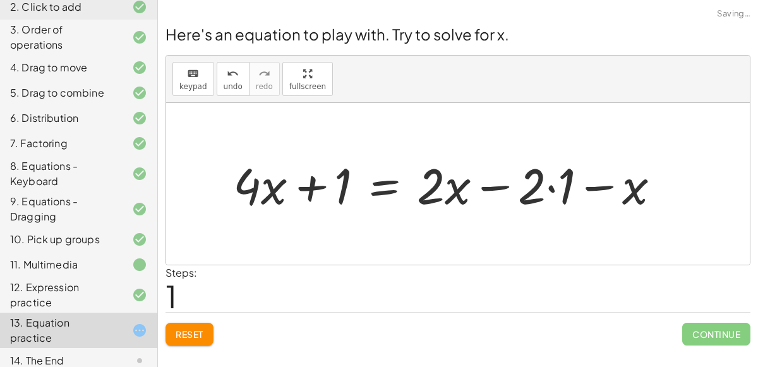
click at [548, 191] on div at bounding box center [452, 184] width 450 height 65
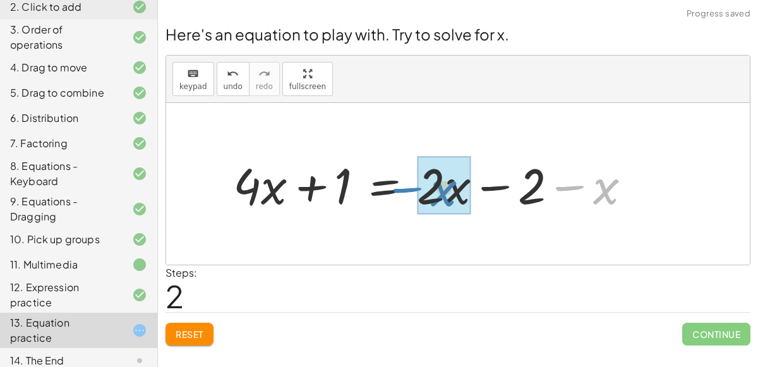
drag, startPoint x: 601, startPoint y: 190, endPoint x: 437, endPoint y: 190, distance: 164.3
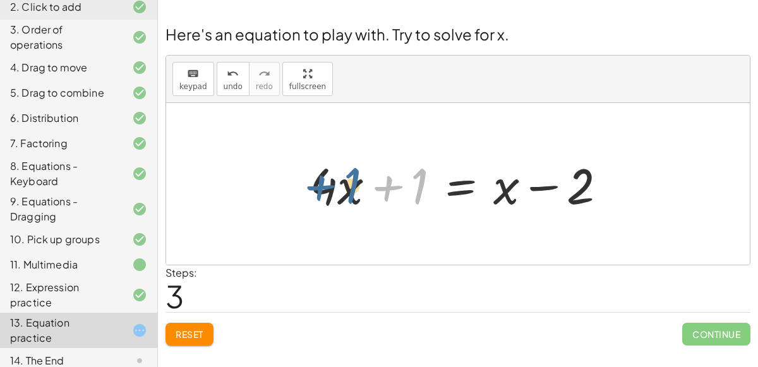
drag, startPoint x: 405, startPoint y: 184, endPoint x: 332, endPoint y: 177, distance: 73.1
click at [332, 177] on div at bounding box center [463, 184] width 320 height 65
click at [411, 184] on div at bounding box center [463, 184] width 320 height 65
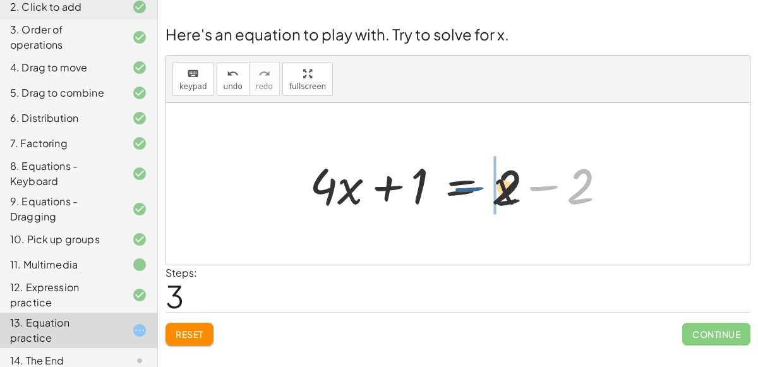
drag, startPoint x: 521, startPoint y: 191, endPoint x: 425, endPoint y: 187, distance: 96.1
click at [425, 187] on div at bounding box center [463, 184] width 320 height 65
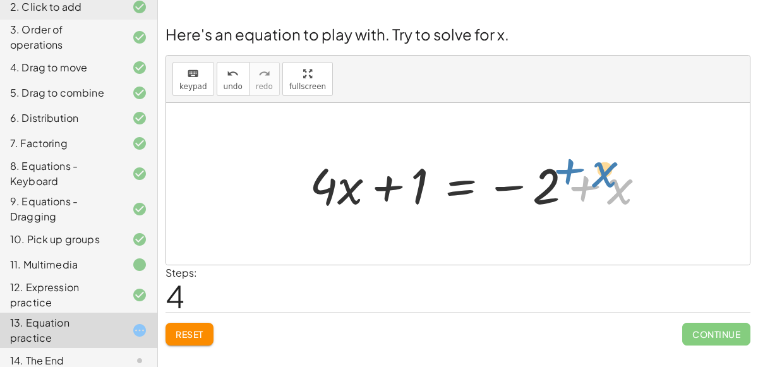
drag, startPoint x: 612, startPoint y: 191, endPoint x: 608, endPoint y: 179, distance: 12.6
click at [608, 179] on div at bounding box center [482, 184] width 358 height 65
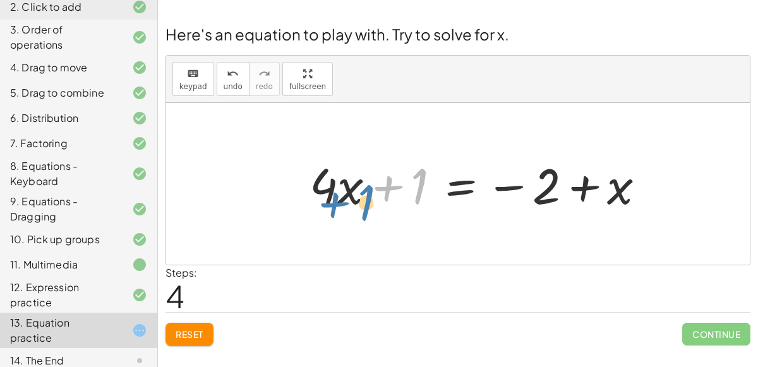
drag, startPoint x: 413, startPoint y: 186, endPoint x: 374, endPoint y: 198, distance: 40.8
click at [374, 198] on div at bounding box center [482, 184] width 358 height 65
drag, startPoint x: 335, startPoint y: 181, endPoint x: 380, endPoint y: 186, distance: 45.1
click at [380, 186] on div at bounding box center [482, 184] width 358 height 65
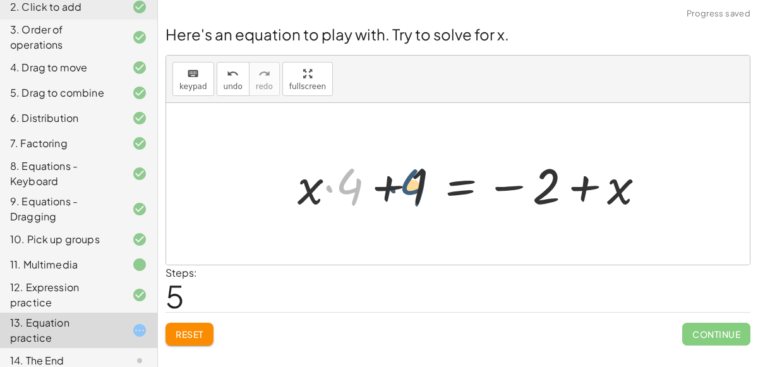
drag, startPoint x: 354, startPoint y: 187, endPoint x: 426, endPoint y: 187, distance: 72.0
click at [426, 187] on div at bounding box center [476, 184] width 370 height 65
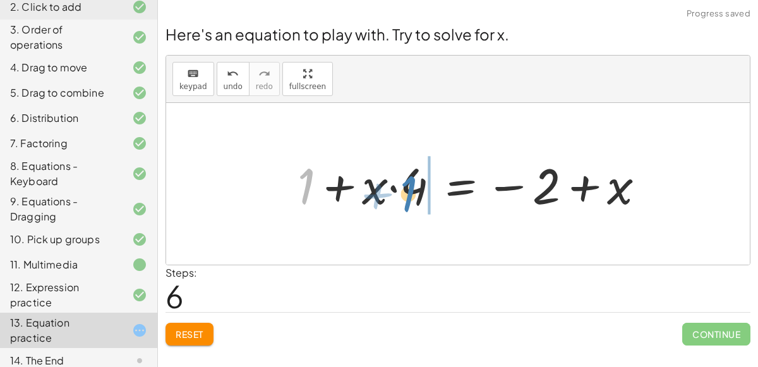
drag, startPoint x: 296, startPoint y: 178, endPoint x: 397, endPoint y: 183, distance: 101.2
click at [397, 183] on div at bounding box center [476, 184] width 370 height 65
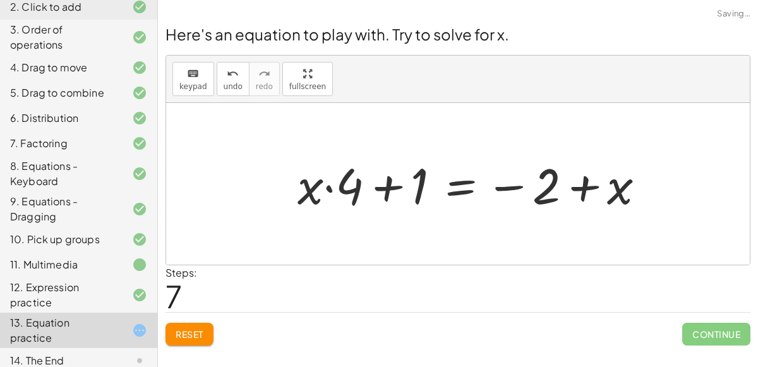
click at [389, 186] on div at bounding box center [476, 184] width 370 height 65
click at [191, 329] on span "Reset" at bounding box center [190, 334] width 28 height 11
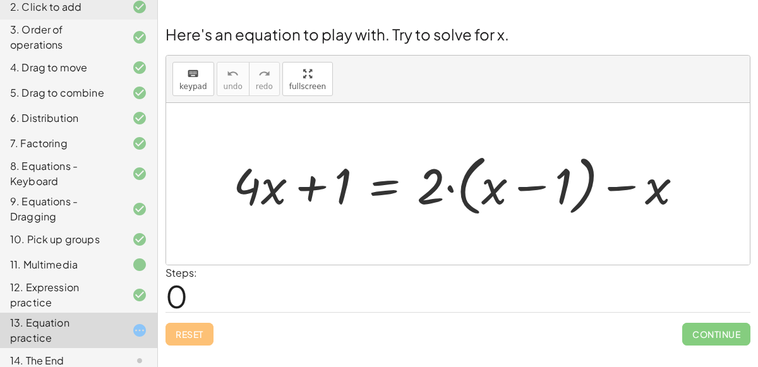
click at [447, 184] on div at bounding box center [463, 184] width 473 height 73
drag, startPoint x: 428, startPoint y: 185, endPoint x: 512, endPoint y: 198, distance: 85.6
click at [512, 198] on div at bounding box center [463, 184] width 473 height 73
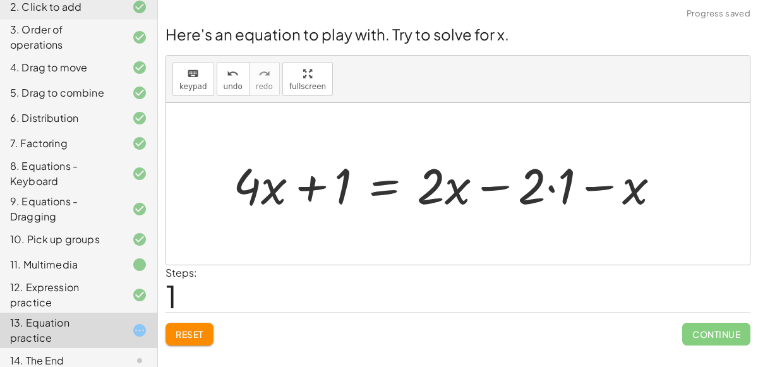
click at [548, 185] on div at bounding box center [452, 184] width 450 height 65
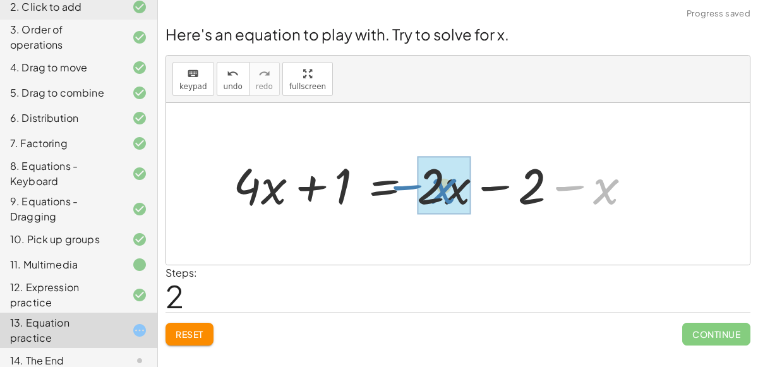
drag, startPoint x: 607, startPoint y: 197, endPoint x: 444, endPoint y: 198, distance: 163.0
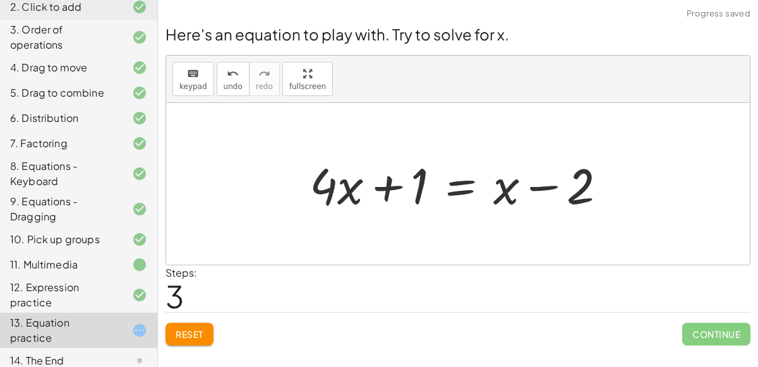
click at [385, 188] on div at bounding box center [463, 184] width 320 height 65
drag, startPoint x: 414, startPoint y: 186, endPoint x: 326, endPoint y: 188, distance: 87.9
click at [326, 188] on div at bounding box center [463, 184] width 320 height 65
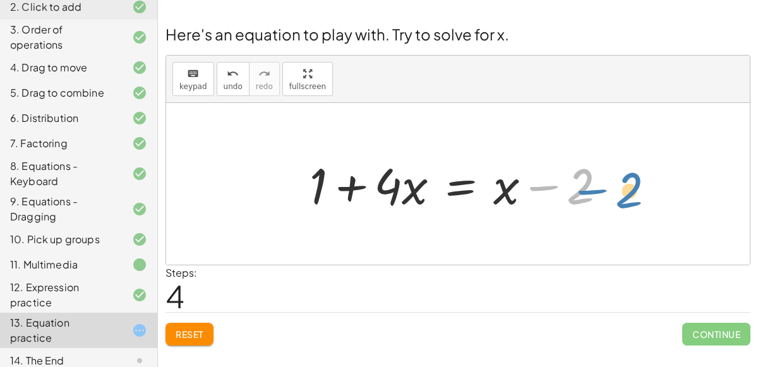
drag, startPoint x: 585, startPoint y: 195, endPoint x: 631, endPoint y: 197, distance: 46.2
click at [631, 197] on div "+ · 4 · x + 1 = + · 2 · ( + x − 1 ) − x + · 4 · x + 1 = + · 2 · x − · 2 · 1 − x…" at bounding box center [458, 184] width 584 height 162
click at [631, 197] on div at bounding box center [458, 184] width 584 height 162
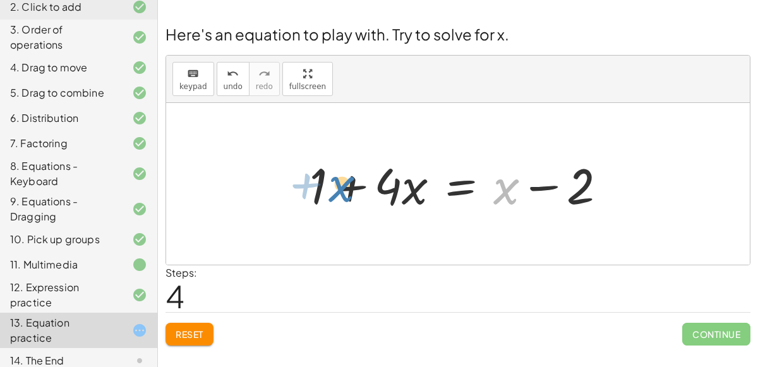
drag, startPoint x: 516, startPoint y: 191, endPoint x: 359, endPoint y: 186, distance: 156.7
click at [359, 186] on div at bounding box center [463, 184] width 320 height 65
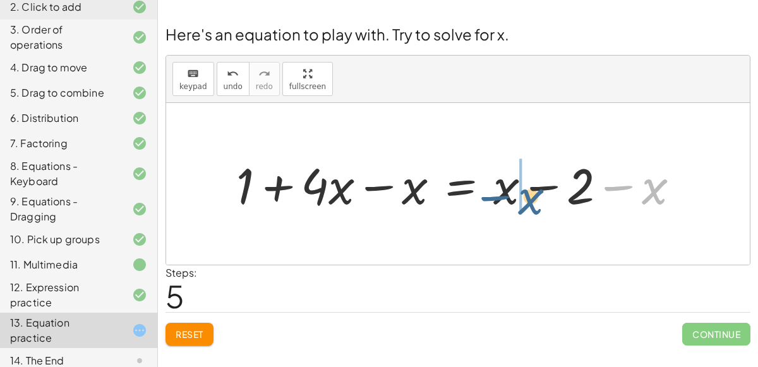
drag, startPoint x: 657, startPoint y: 183, endPoint x: 520, endPoint y: 186, distance: 137.2
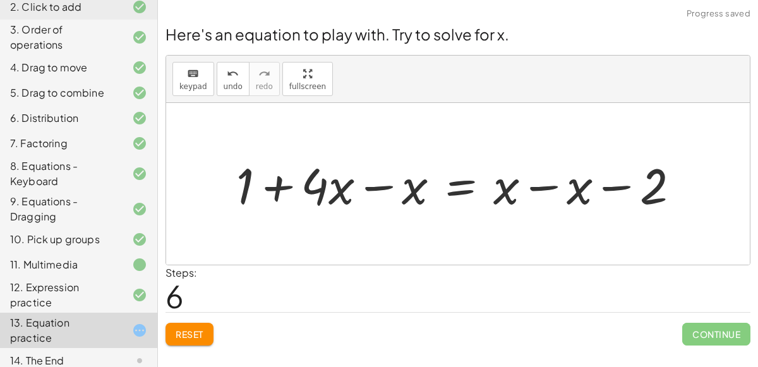
click at [548, 182] on div at bounding box center [463, 184] width 466 height 65
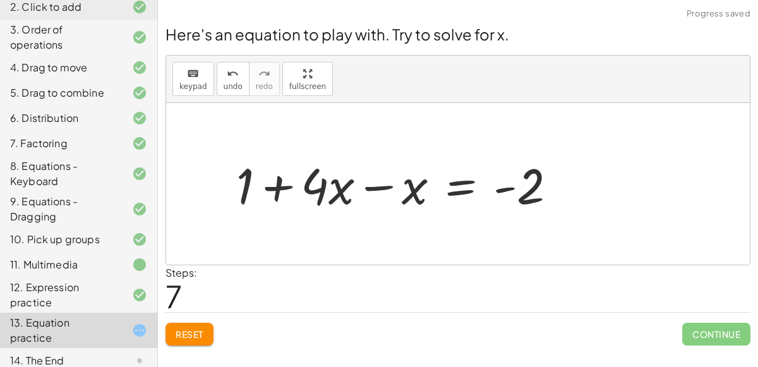
click at [375, 184] on div at bounding box center [401, 184] width 343 height 65
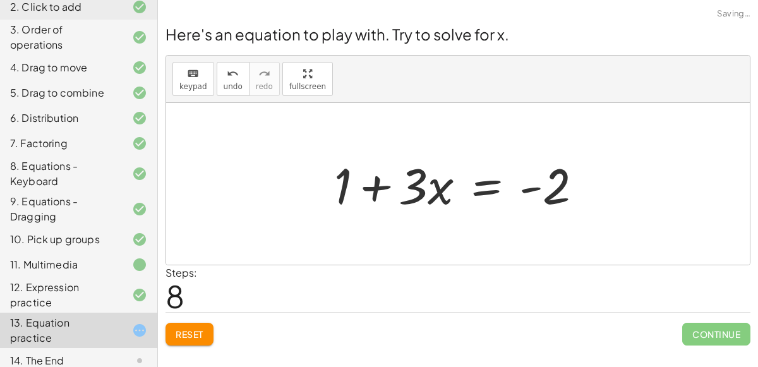
click at [373, 186] on div at bounding box center [463, 184] width 271 height 65
click at [343, 184] on div at bounding box center [463, 184] width 271 height 65
click at [486, 187] on div at bounding box center [463, 184] width 271 height 65
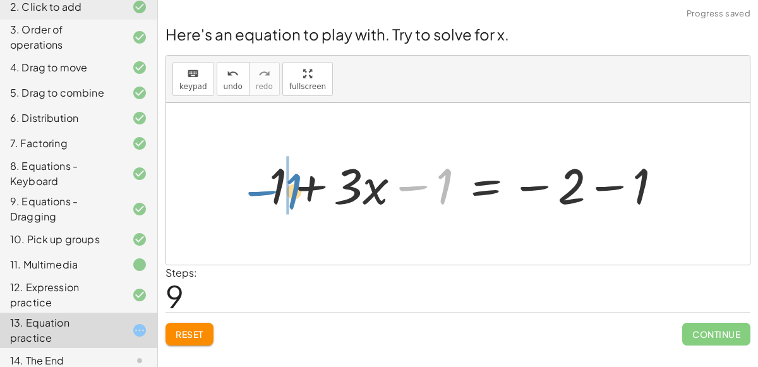
drag, startPoint x: 432, startPoint y: 188, endPoint x: 275, endPoint y: 192, distance: 156.7
click at [275, 192] on div at bounding box center [471, 184] width 416 height 65
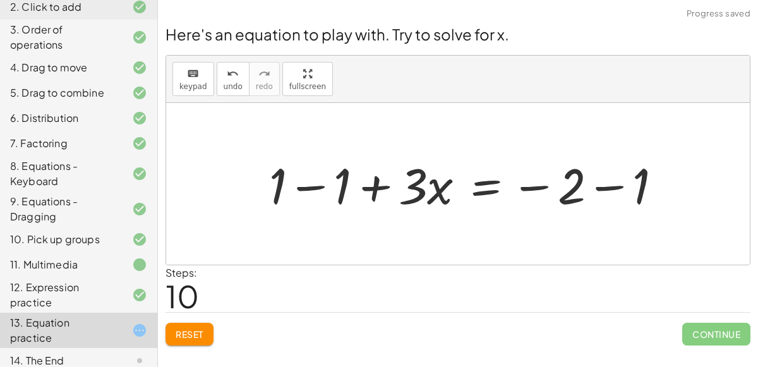
click at [311, 181] on div at bounding box center [471, 184] width 416 height 65
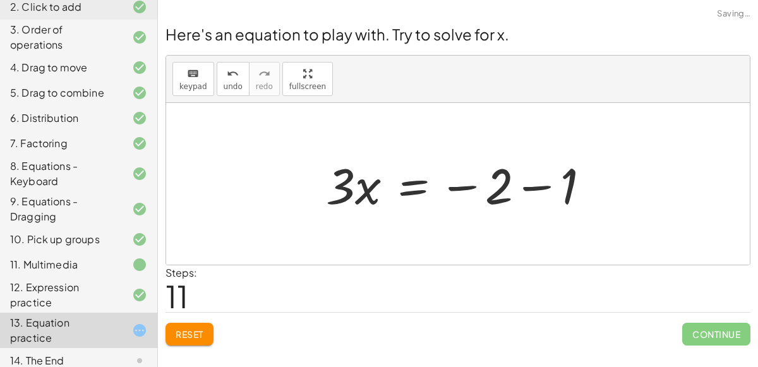
click at [538, 183] on div at bounding box center [463, 184] width 286 height 65
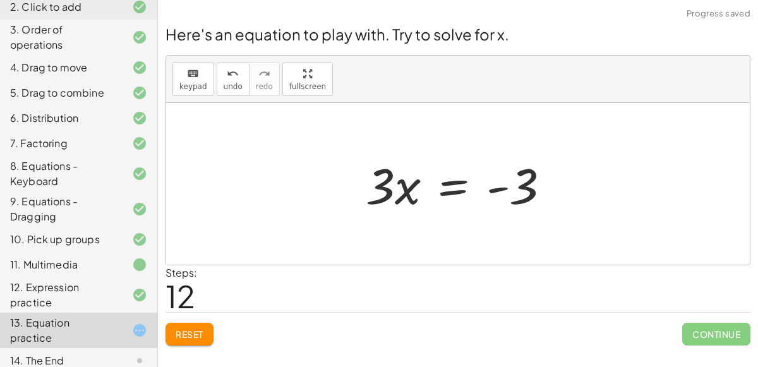
click at [449, 186] on div at bounding box center [462, 184] width 207 height 65
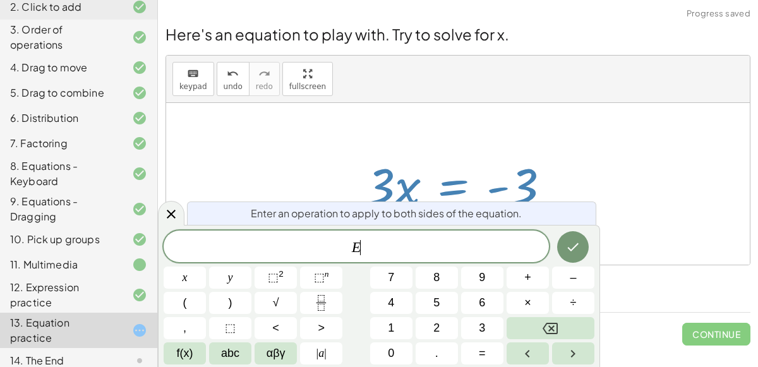
click at [620, 189] on div at bounding box center [458, 184] width 584 height 162
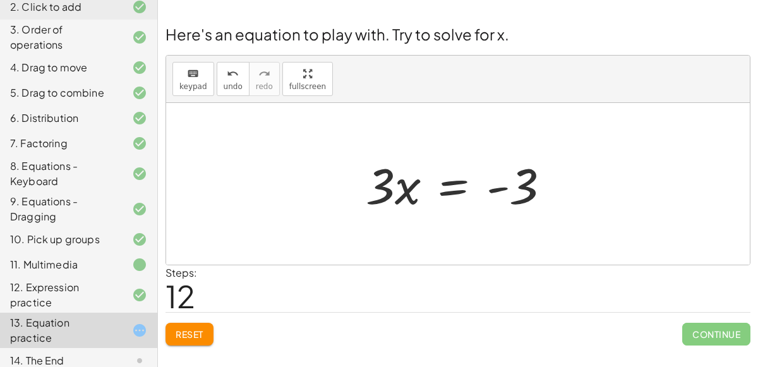
click at [447, 192] on div at bounding box center [462, 184] width 207 height 65
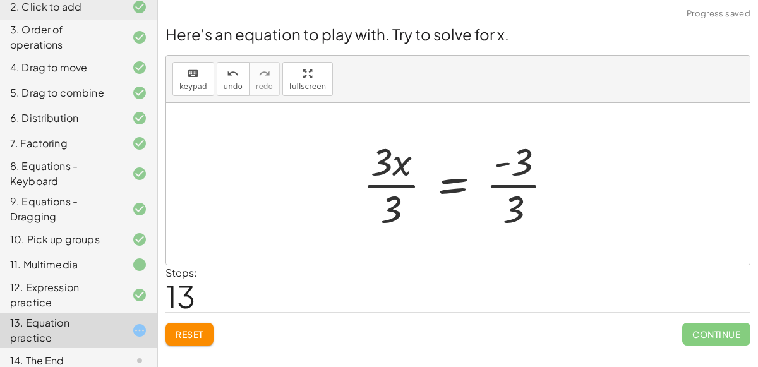
click at [388, 208] on div at bounding box center [463, 183] width 214 height 97
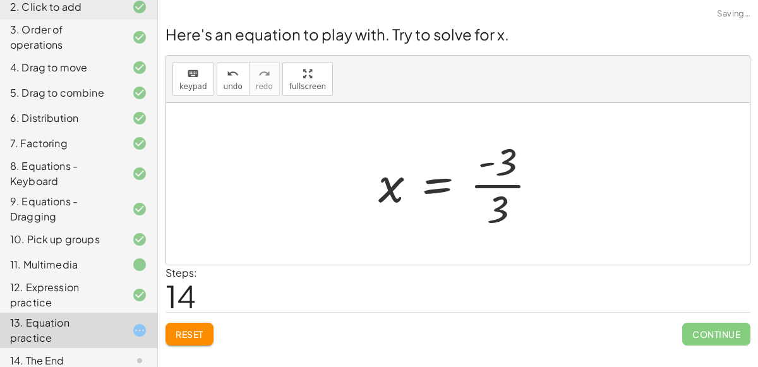
click at [491, 188] on div at bounding box center [463, 183] width 182 height 97
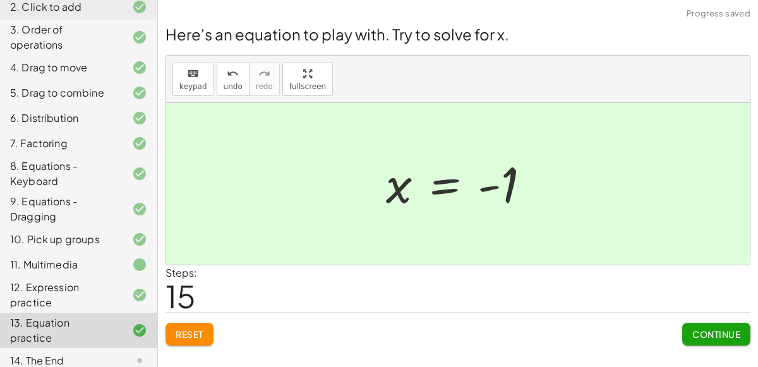
click at [733, 334] on span "Continue" at bounding box center [716, 334] width 48 height 11
